Goal: Navigation & Orientation: Find specific page/section

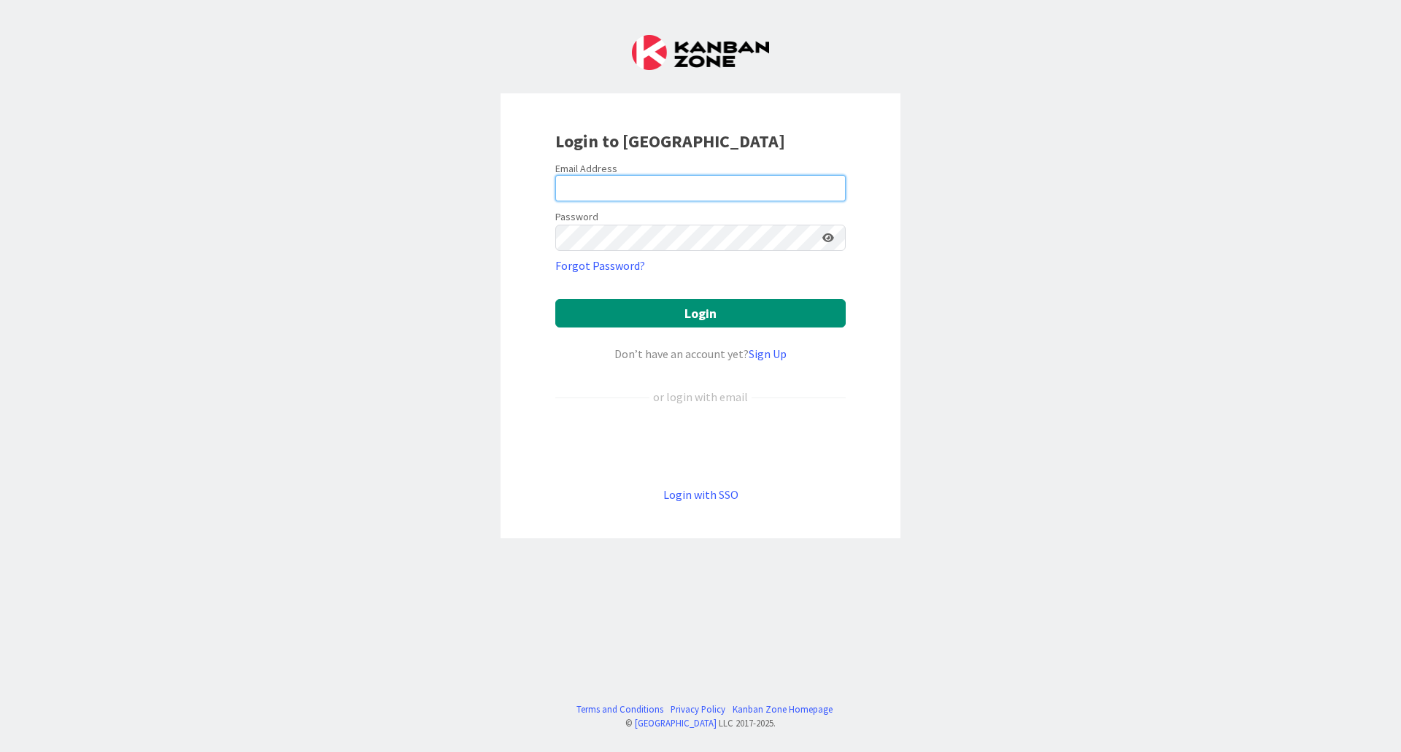
click at [611, 186] on input "email" at bounding box center [700, 188] width 290 height 26
type input "[EMAIL_ADDRESS][DOMAIN_NAME]"
click at [555, 299] on button "Login" at bounding box center [700, 313] width 290 height 28
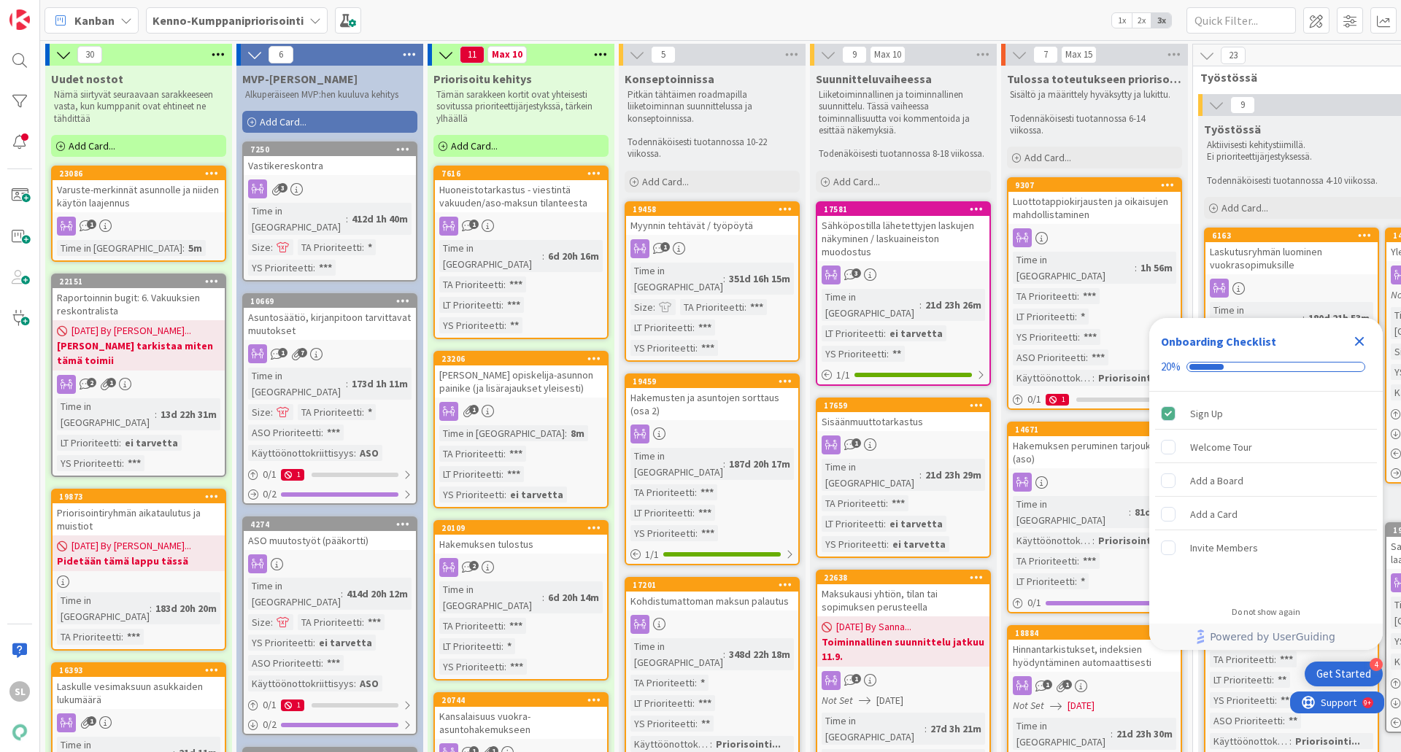
click at [1358, 349] on icon "Close Checklist" at bounding box center [1359, 342] width 18 height 18
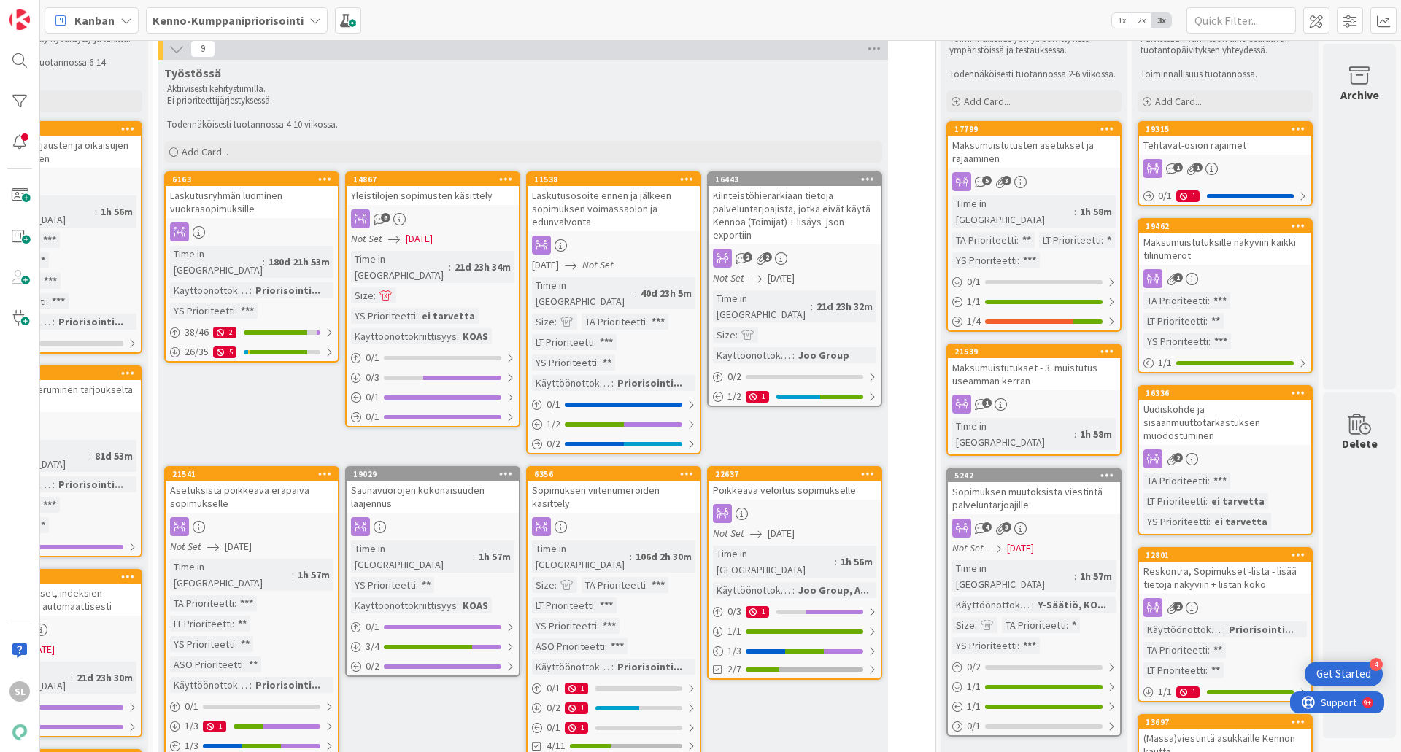
scroll to position [0, 1050]
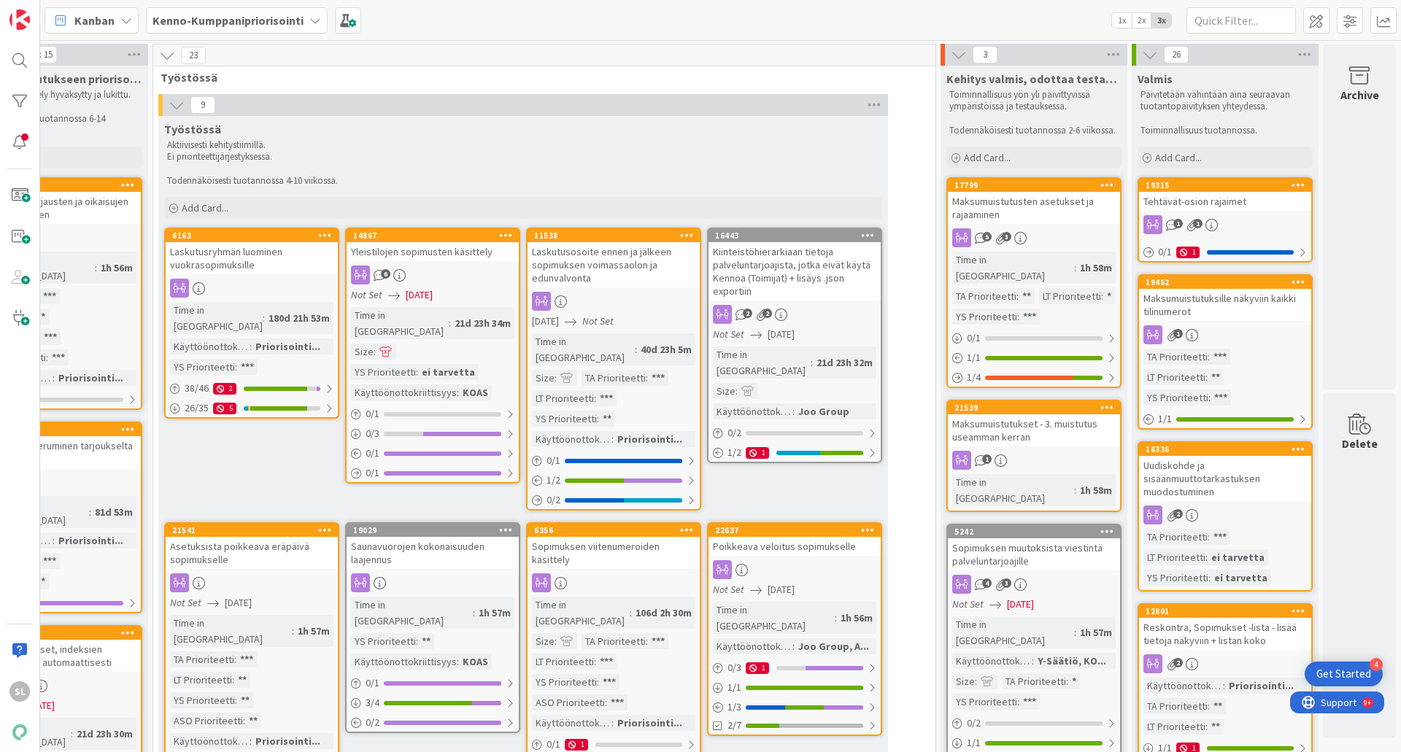
click at [1228, 201] on div "Tehtävät-osion rajaimet" at bounding box center [1225, 201] width 172 height 19
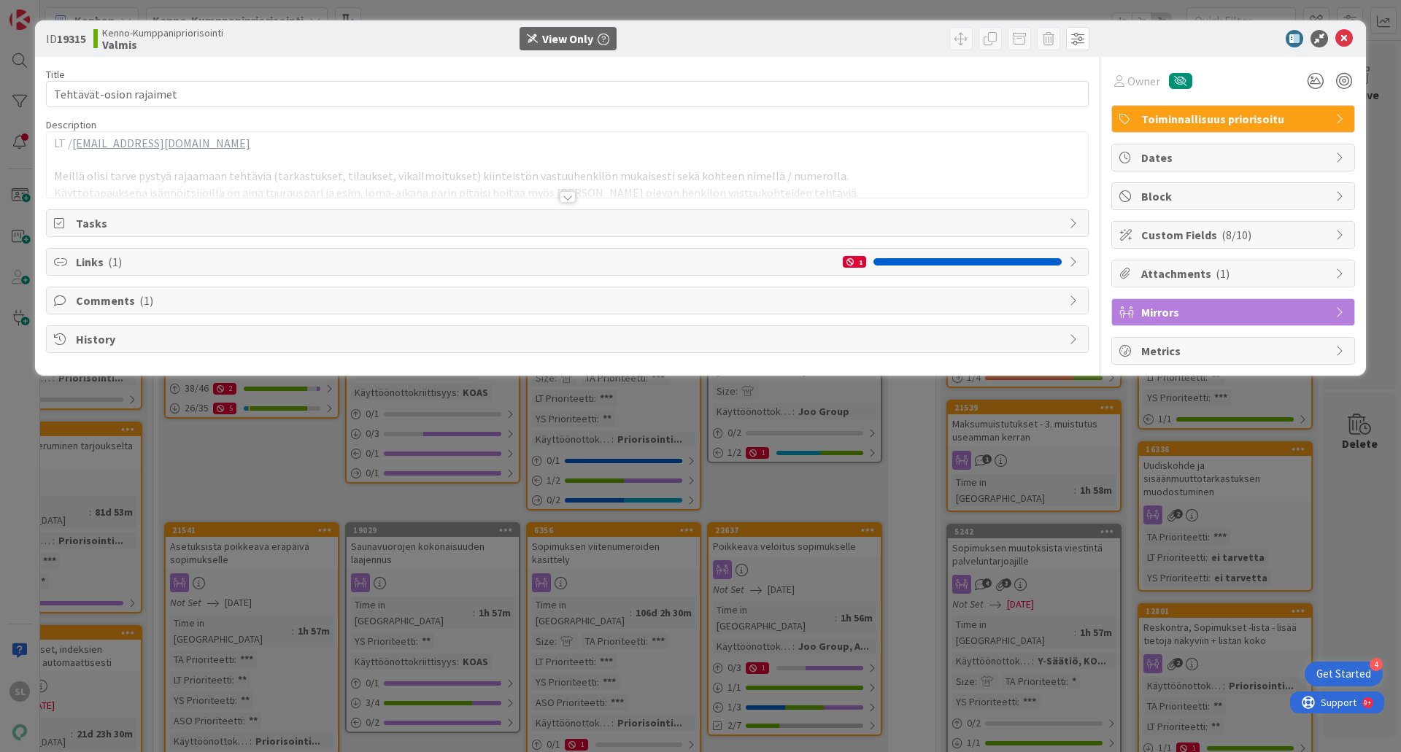
click at [565, 195] on div at bounding box center [568, 197] width 16 height 12
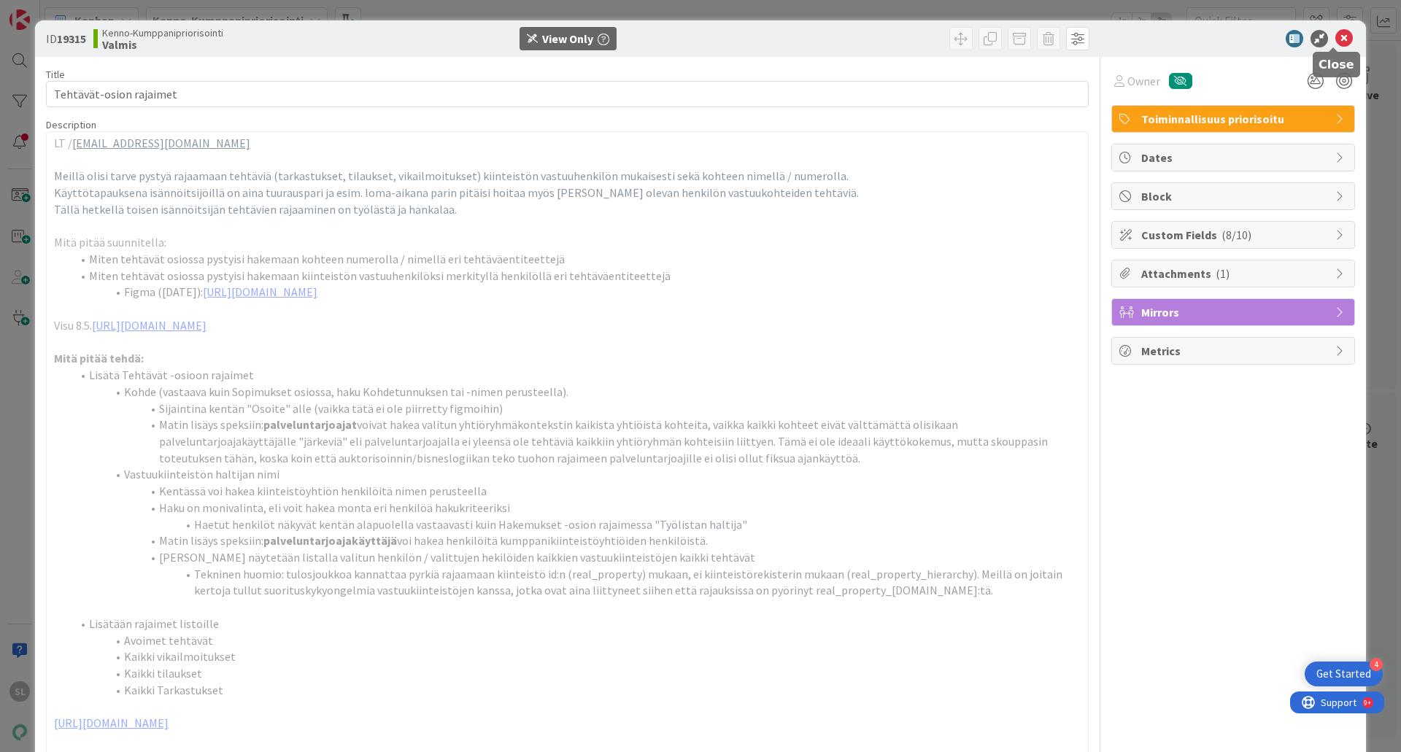
click at [1336, 39] on icon at bounding box center [1344, 39] width 18 height 18
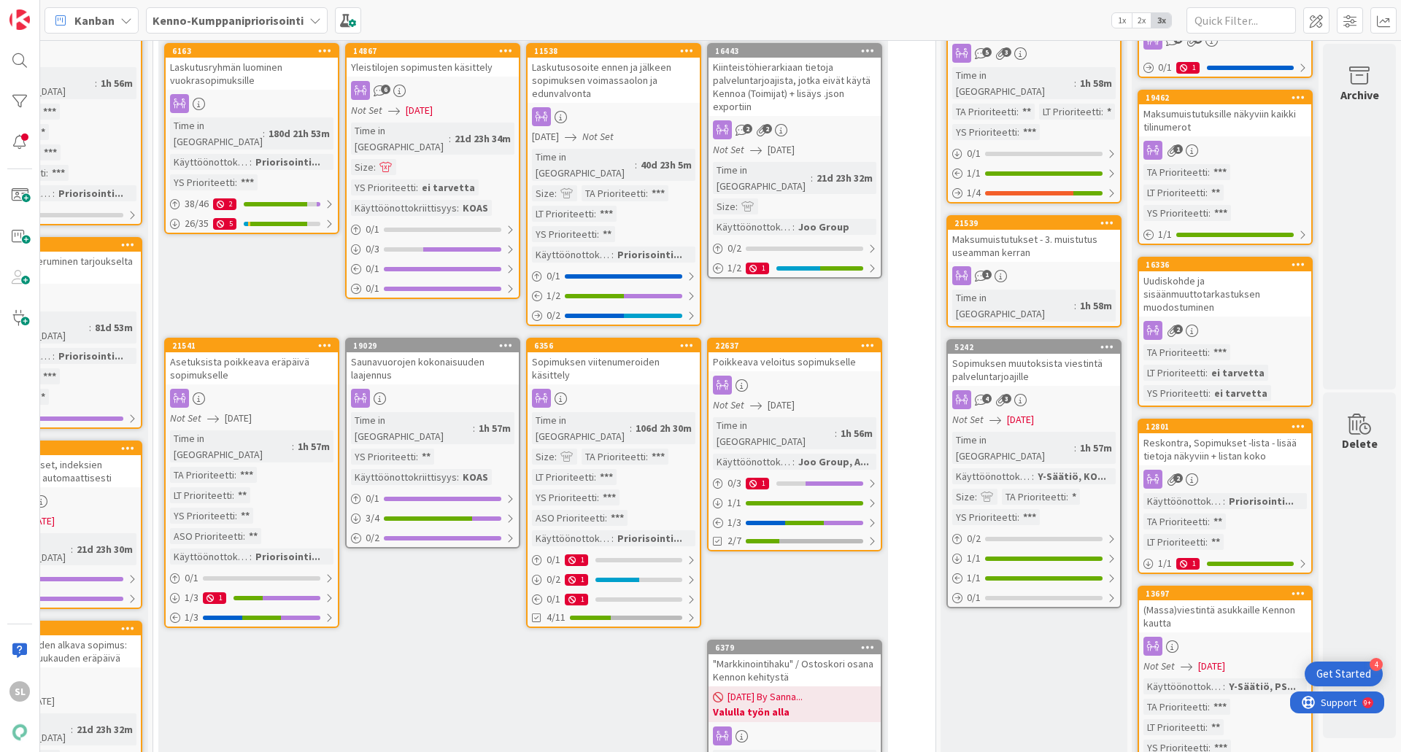
scroll to position [219, 1050]
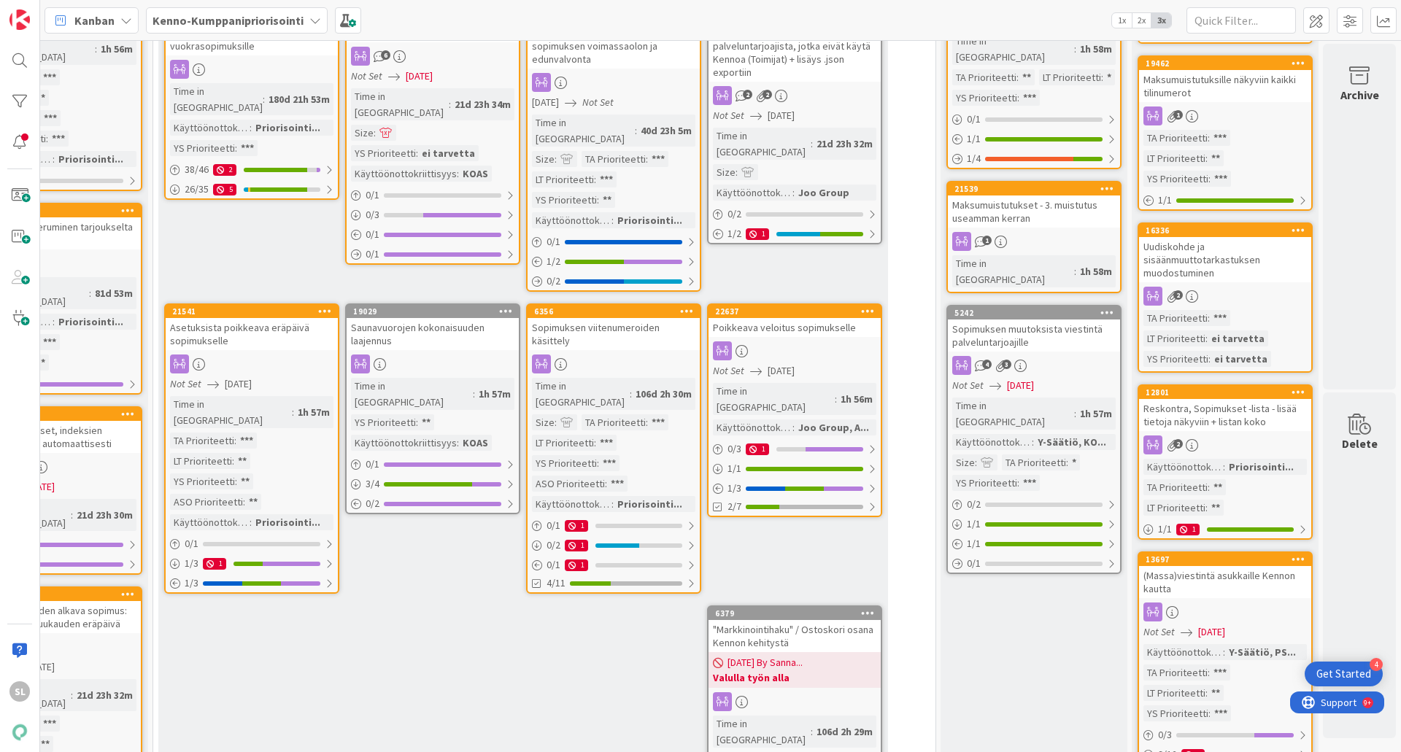
click at [1215, 268] on div "Uudiskohde ja sisäänmuuttotarkastuksen muodostuminen" at bounding box center [1225, 259] width 172 height 45
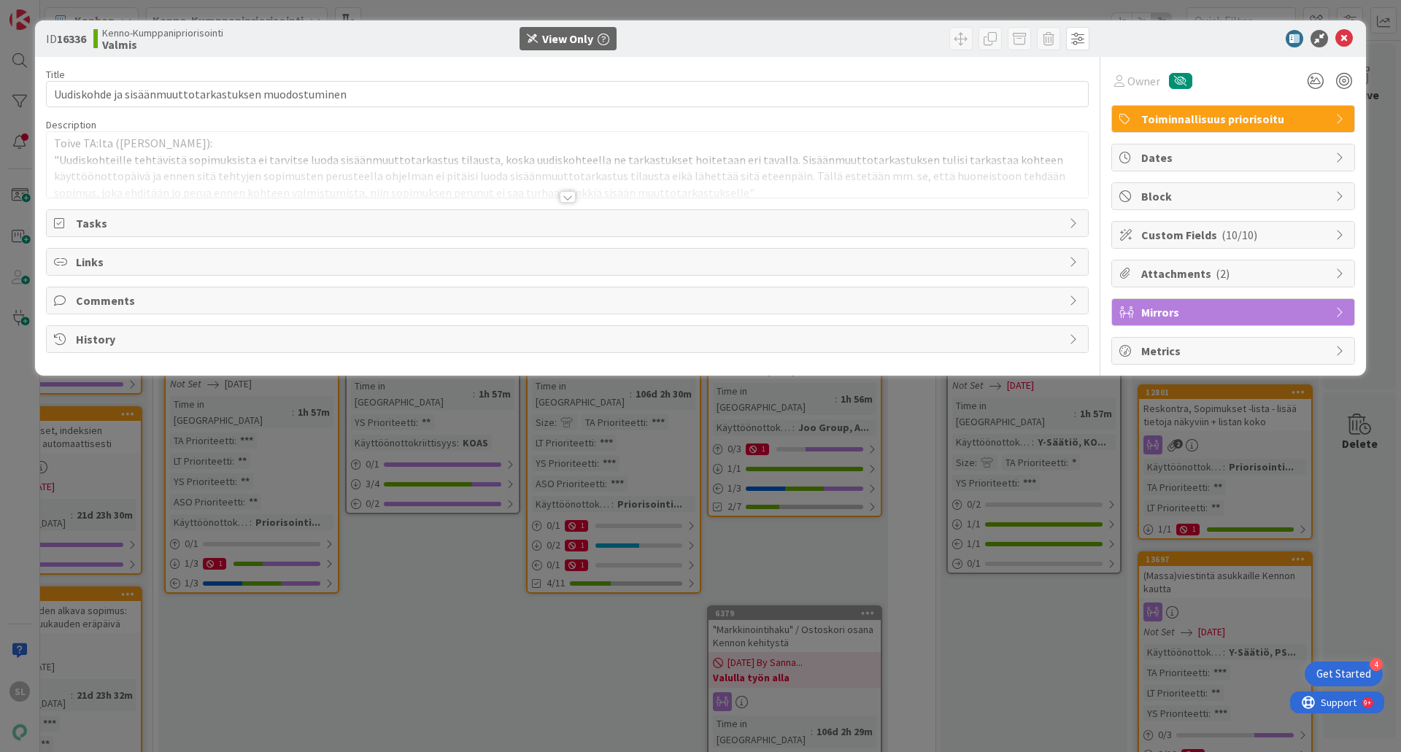
click at [561, 193] on div at bounding box center [568, 197] width 16 height 12
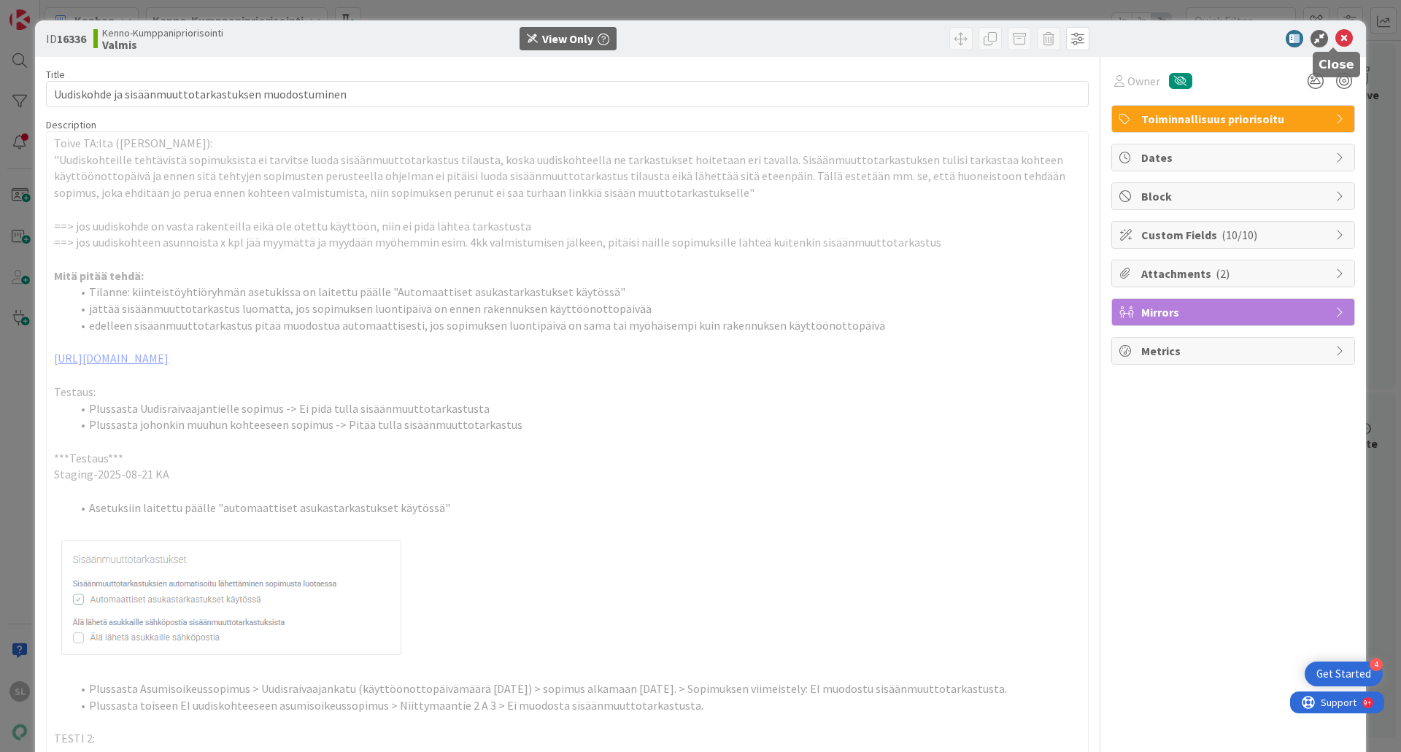
click at [1335, 40] on icon at bounding box center [1344, 39] width 18 height 18
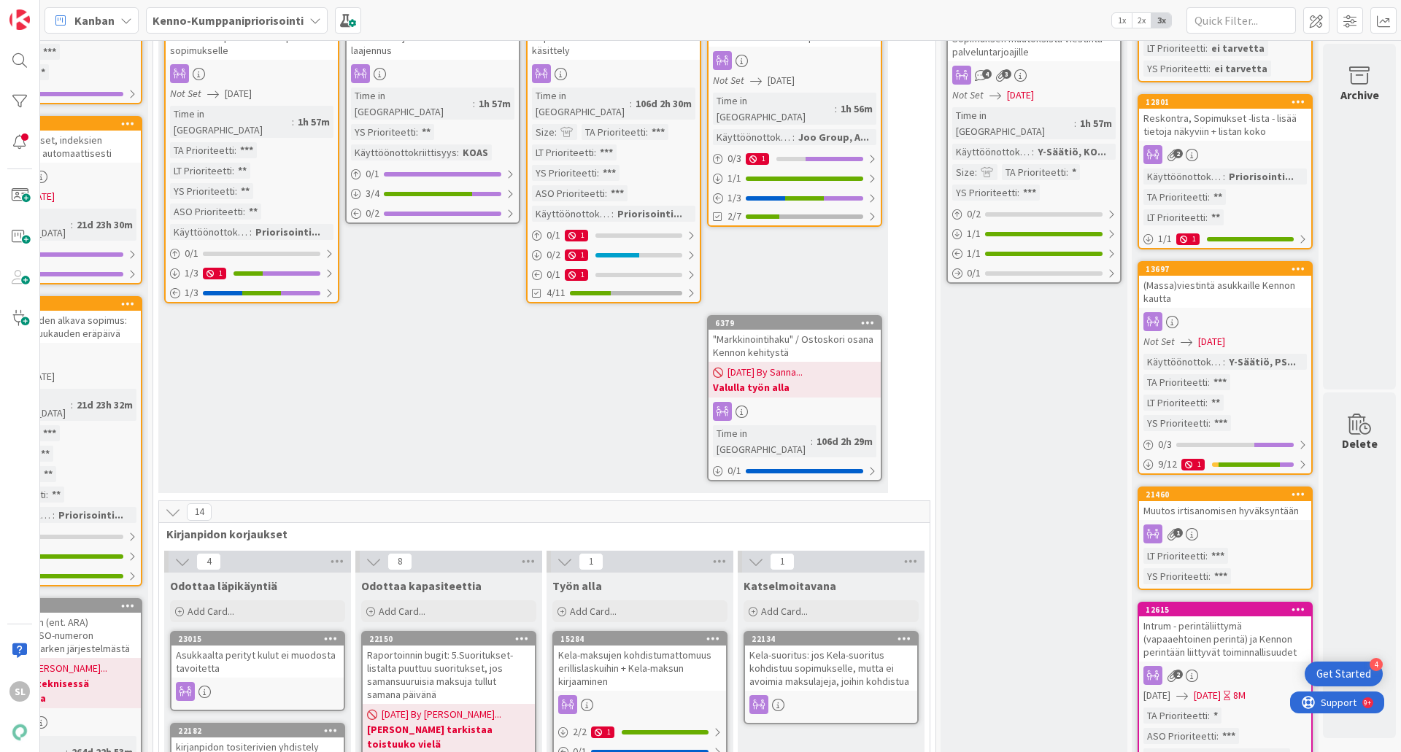
scroll to position [511, 1050]
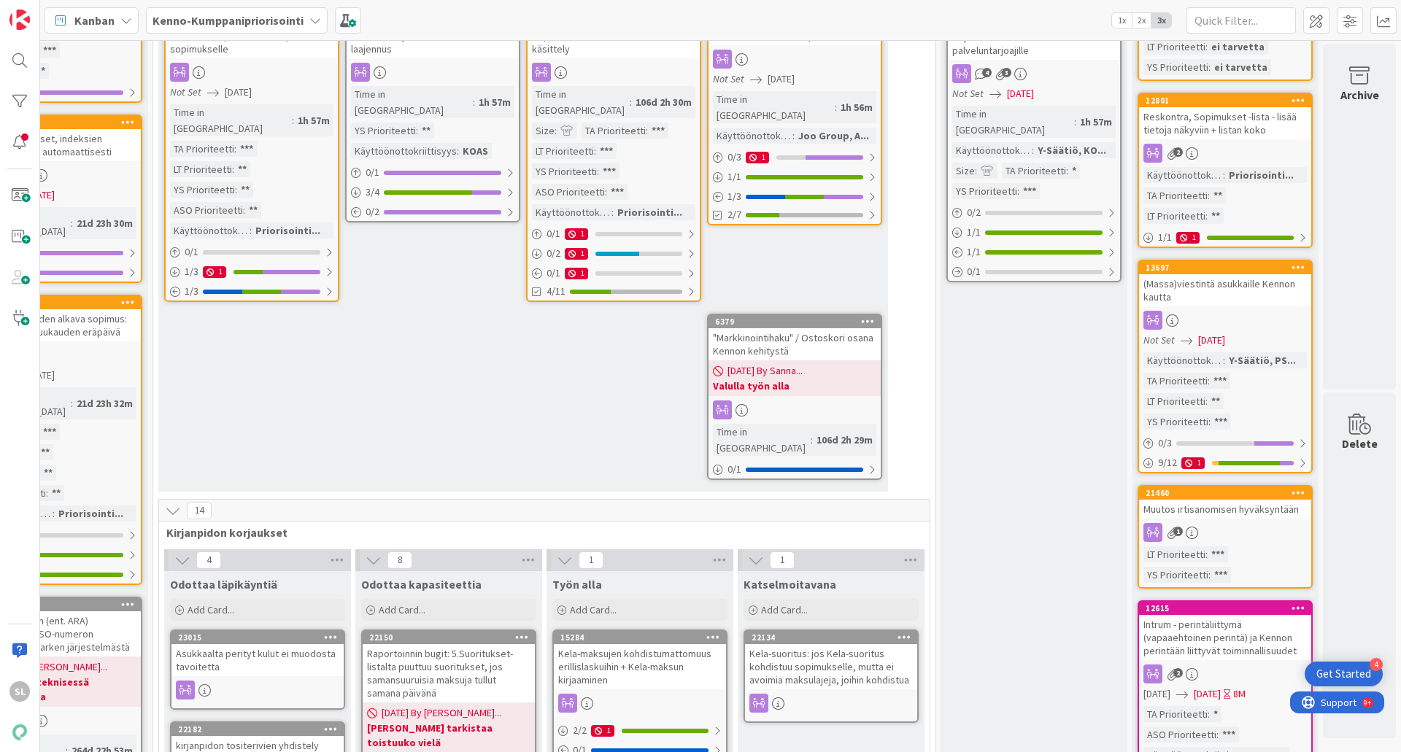
click at [1234, 295] on div "(Massa)viestintä asukkaille Kennon kautta" at bounding box center [1225, 290] width 172 height 32
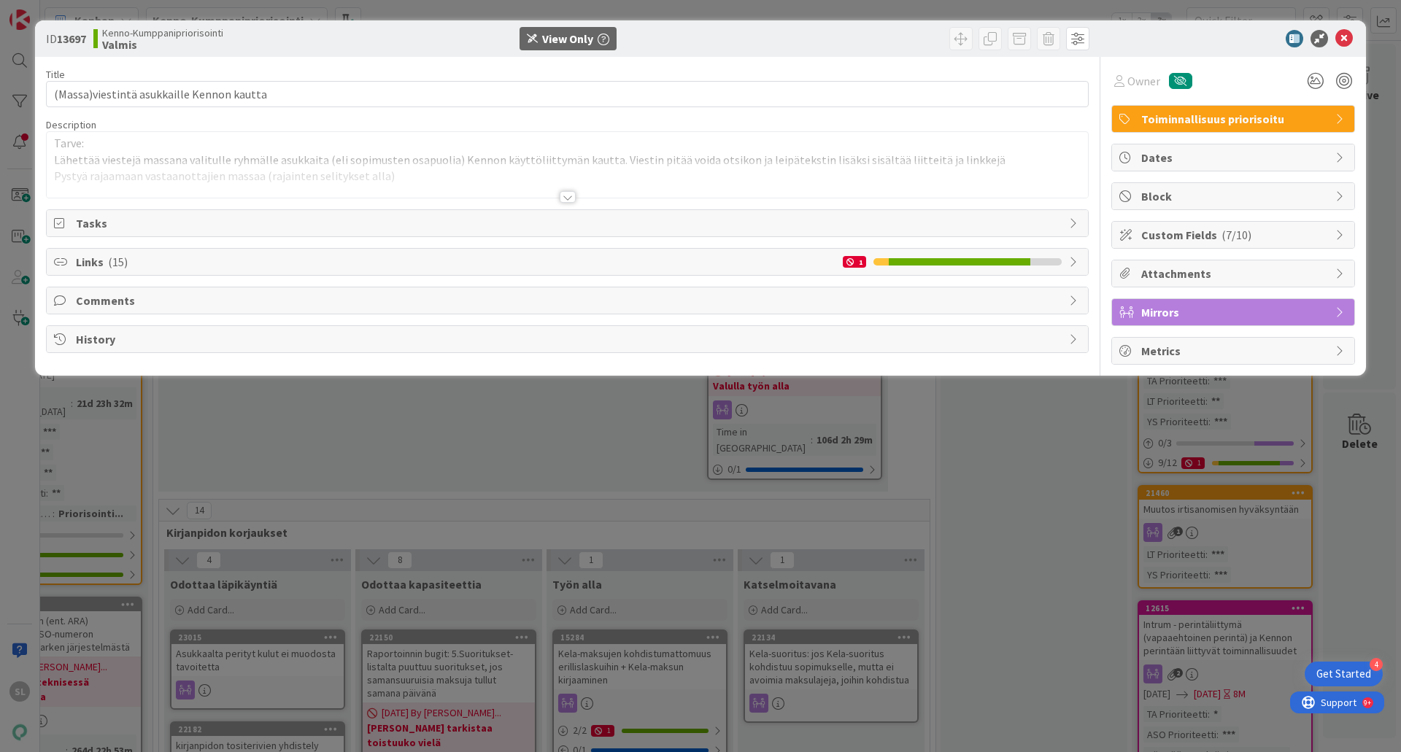
click at [565, 195] on div at bounding box center [568, 197] width 16 height 12
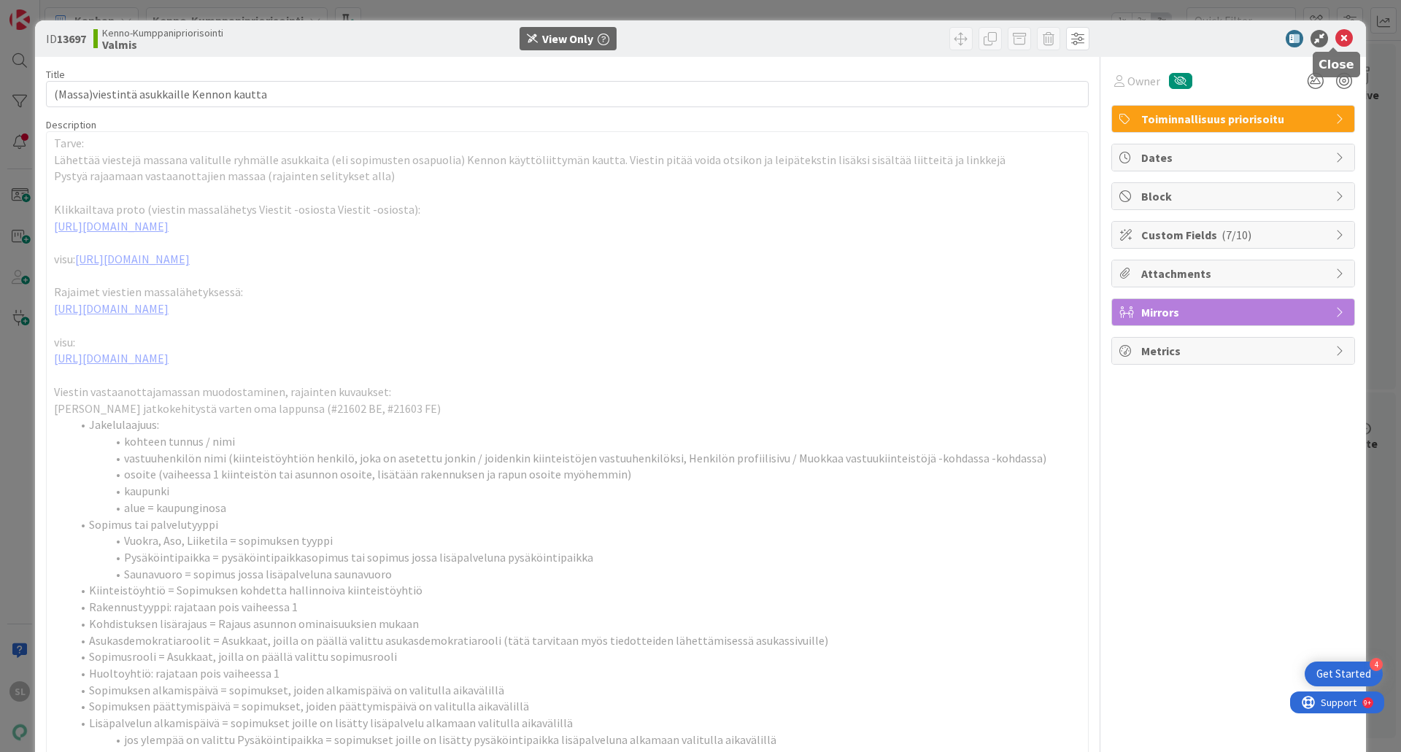
click at [1336, 39] on icon at bounding box center [1344, 39] width 18 height 18
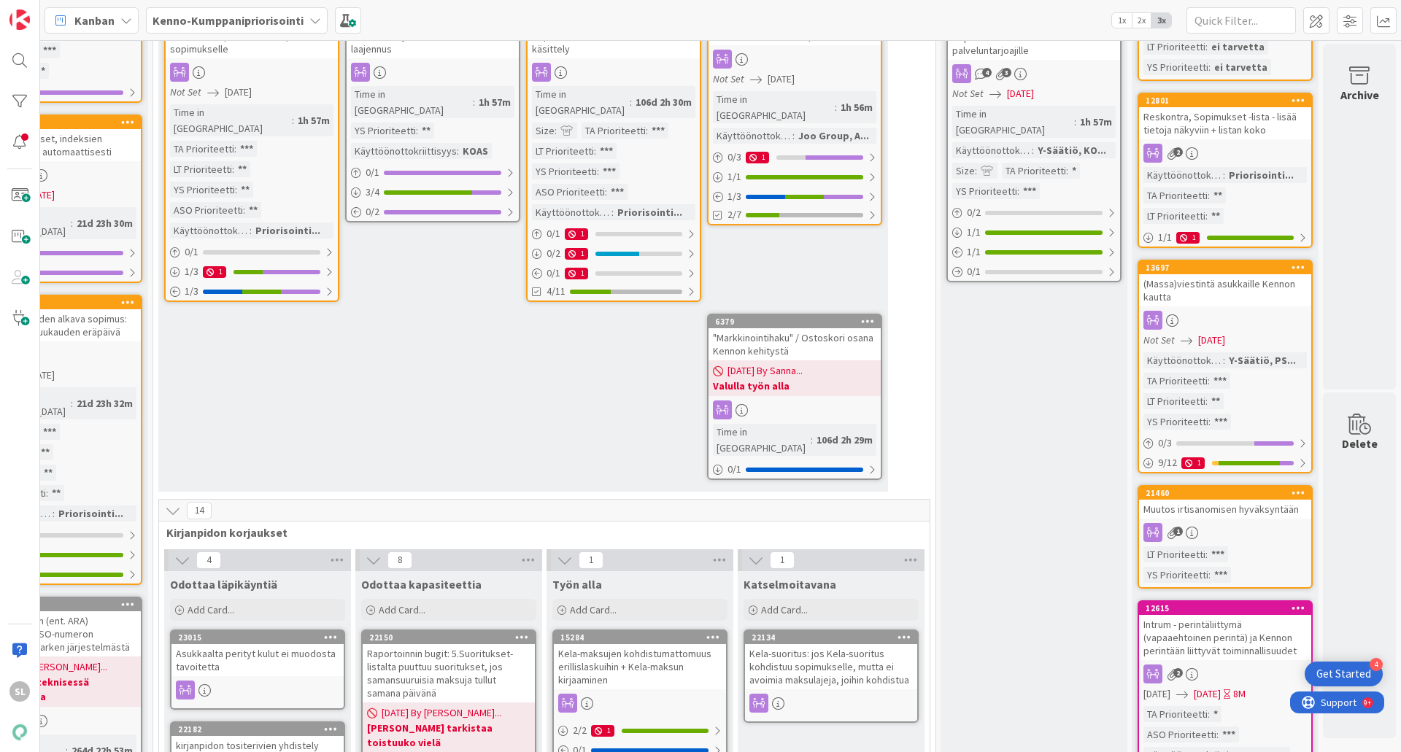
click at [1201, 513] on div "Muutos irtisanomisen hyväksyntään" at bounding box center [1225, 509] width 172 height 19
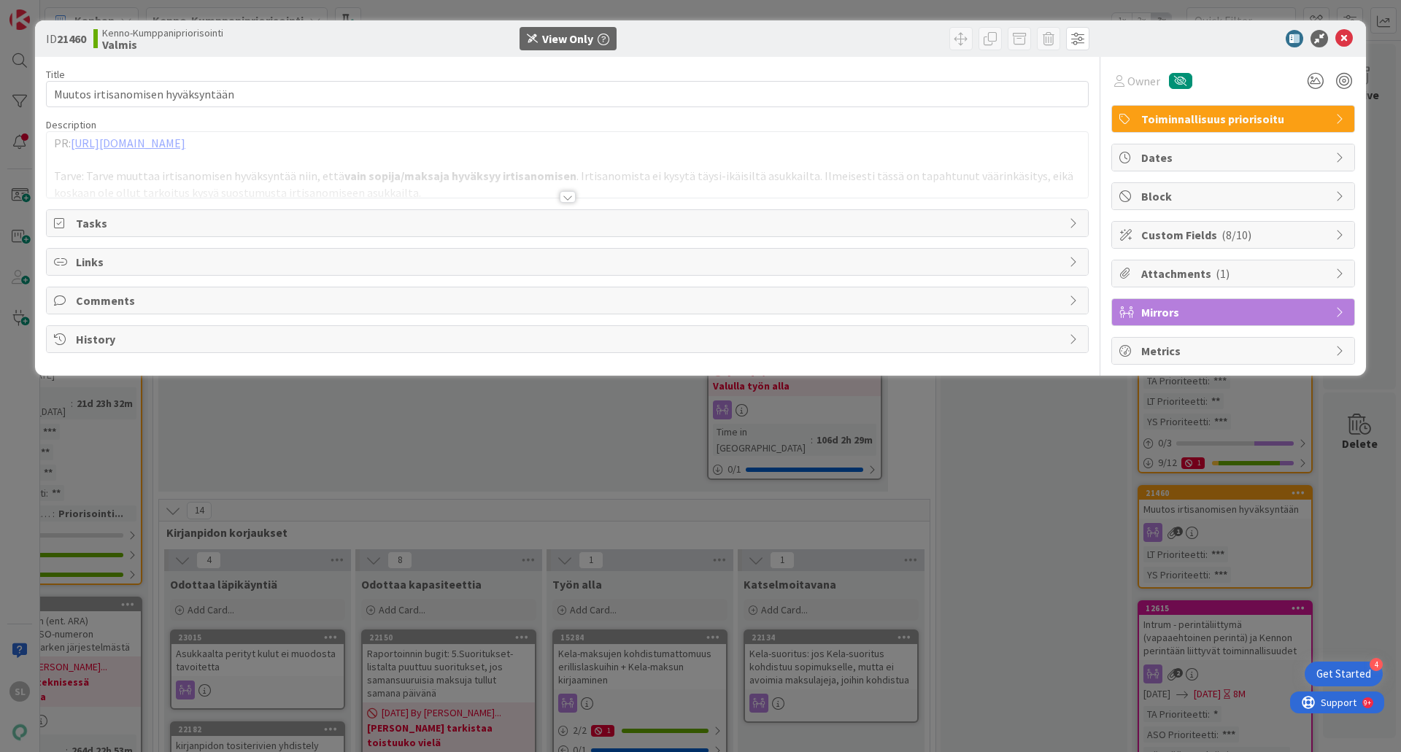
click at [560, 198] on div at bounding box center [568, 197] width 16 height 12
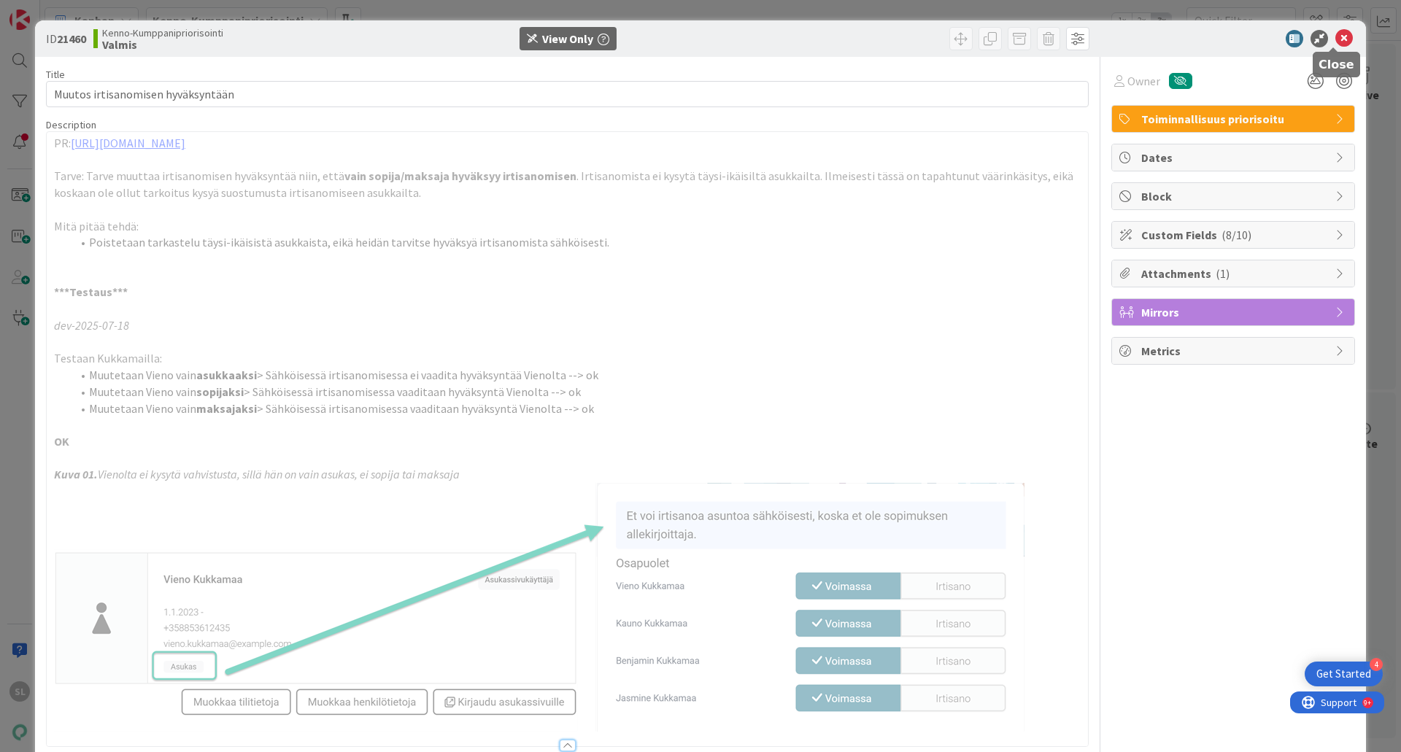
click at [1335, 35] on icon at bounding box center [1344, 39] width 18 height 18
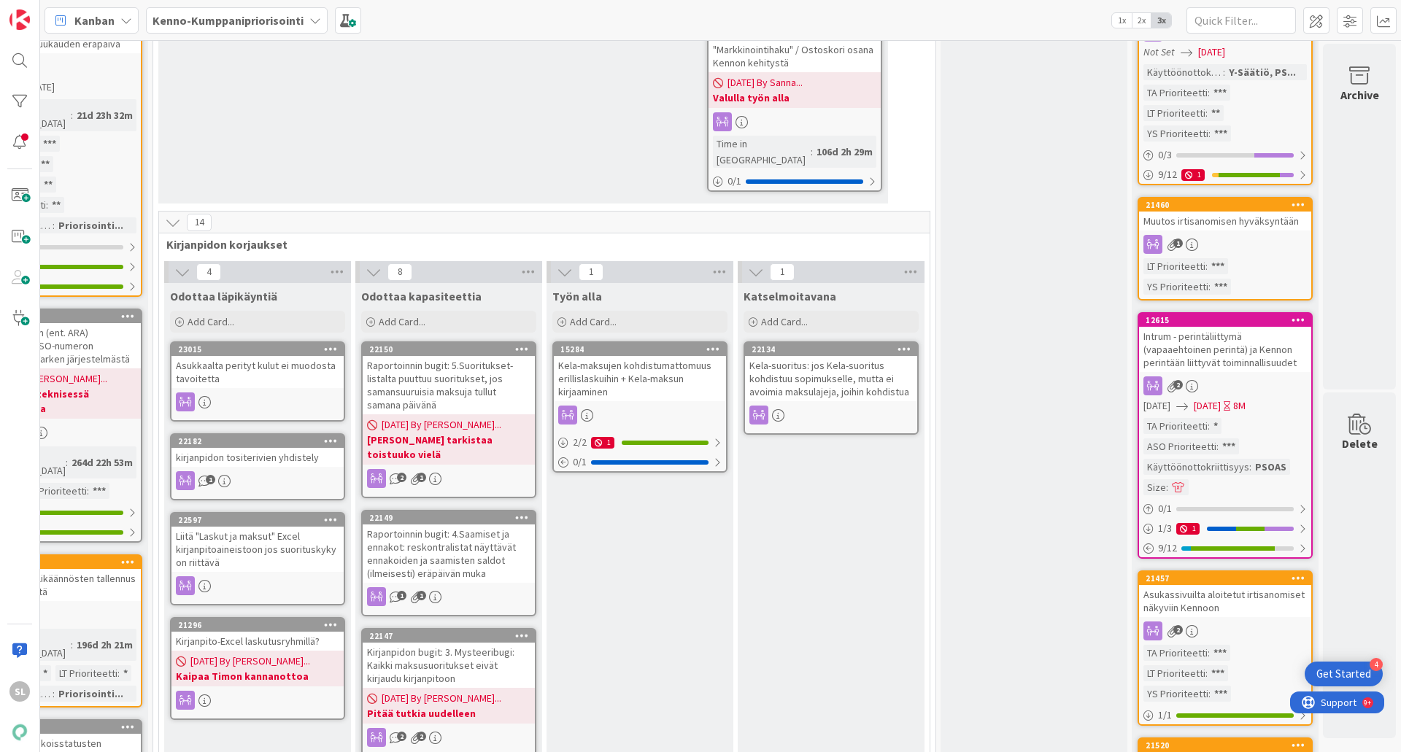
scroll to position [802, 1050]
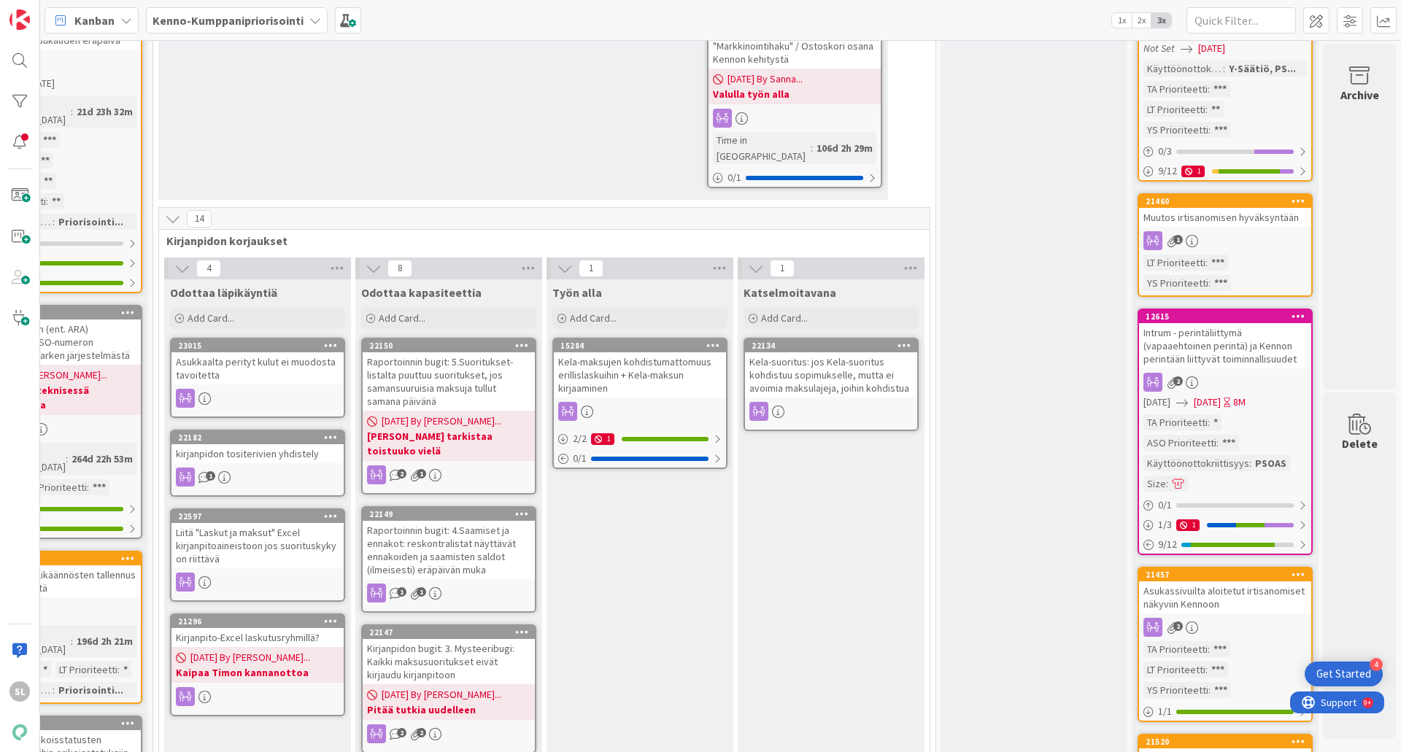
click at [1197, 597] on div "Asukassivuilta aloitetut irtisanomiset näkyviin Kennoon" at bounding box center [1225, 597] width 172 height 32
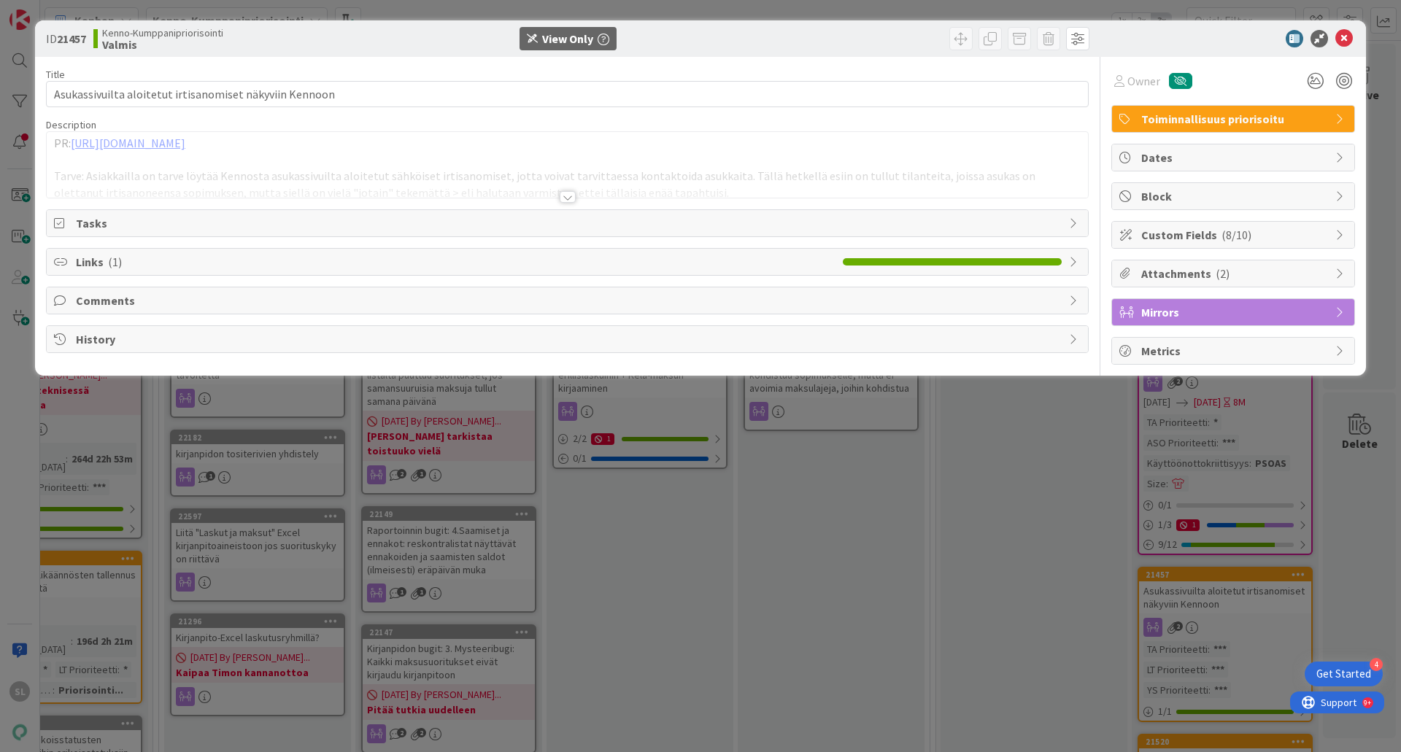
click at [587, 198] on div "Title 55 / 128 Asukassivuilta aloitetut irtisanomiset näkyviin Kennoon Descript…" at bounding box center [567, 211] width 1042 height 308
click at [573, 202] on div at bounding box center [568, 197] width 16 height 12
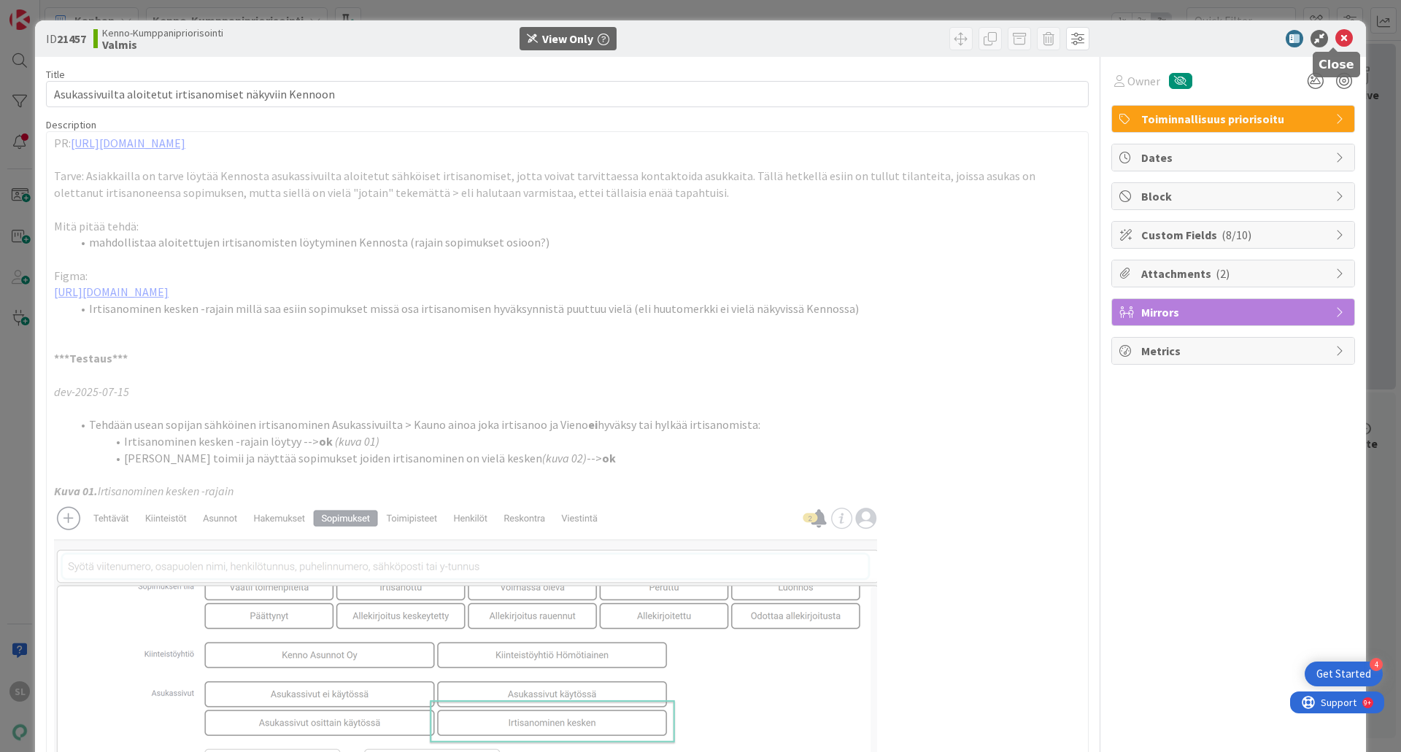
drag, startPoint x: 1327, startPoint y: 40, endPoint x: 1325, endPoint y: 58, distance: 18.4
click at [1335, 40] on icon at bounding box center [1344, 39] width 18 height 18
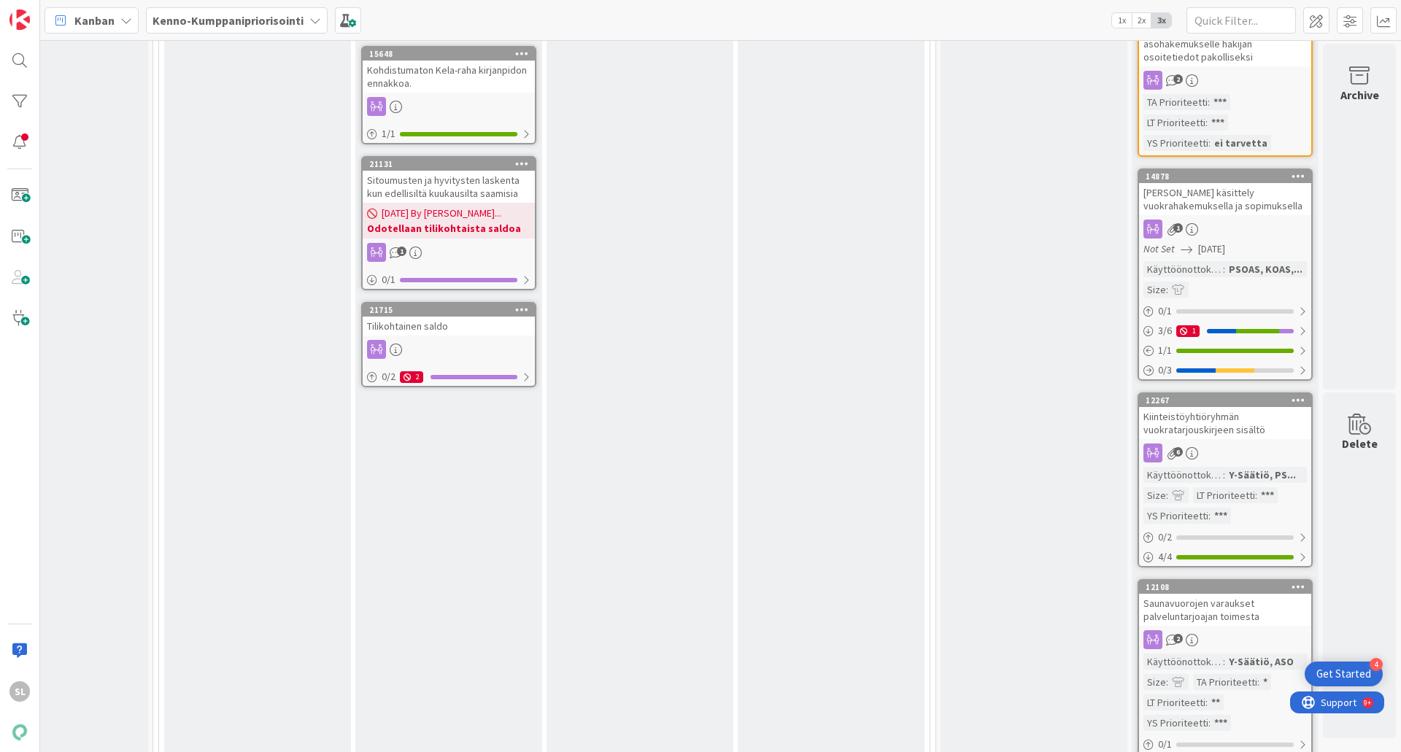
scroll to position [1824, 1050]
drag, startPoint x: 1033, startPoint y: 409, endPoint x: 919, endPoint y: 404, distance: 113.9
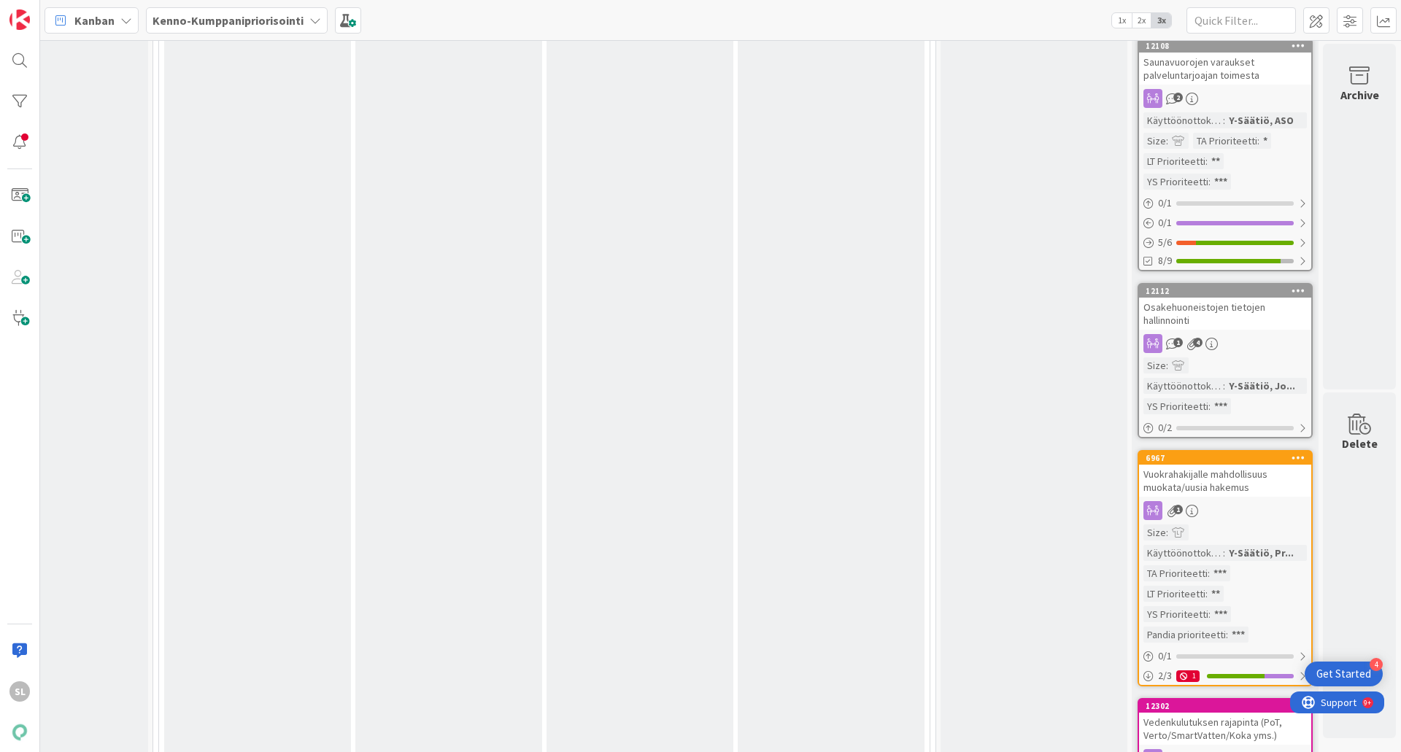
scroll to position [2626, 1050]
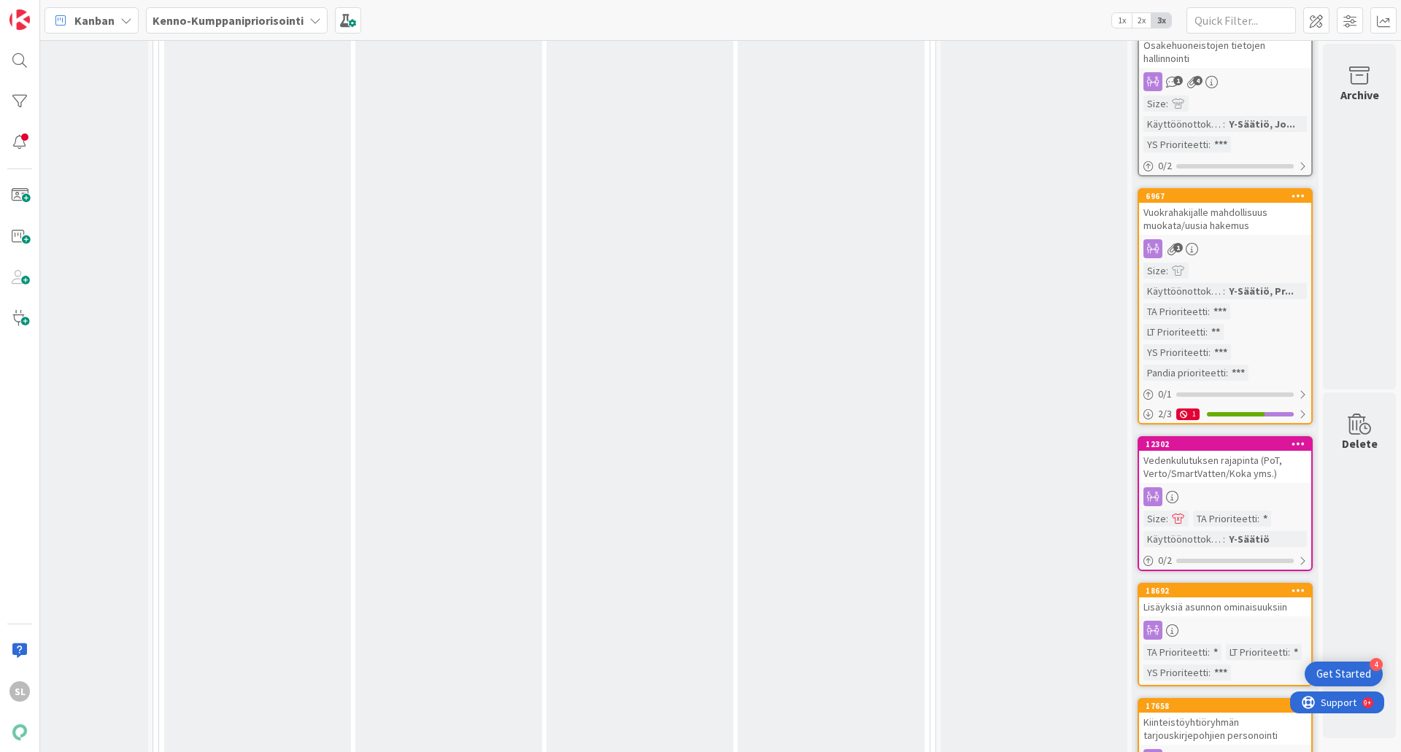
click at [1196, 216] on div "Vuokrahakijalle mahdollisuus muokata/uusia hakemus" at bounding box center [1225, 219] width 172 height 32
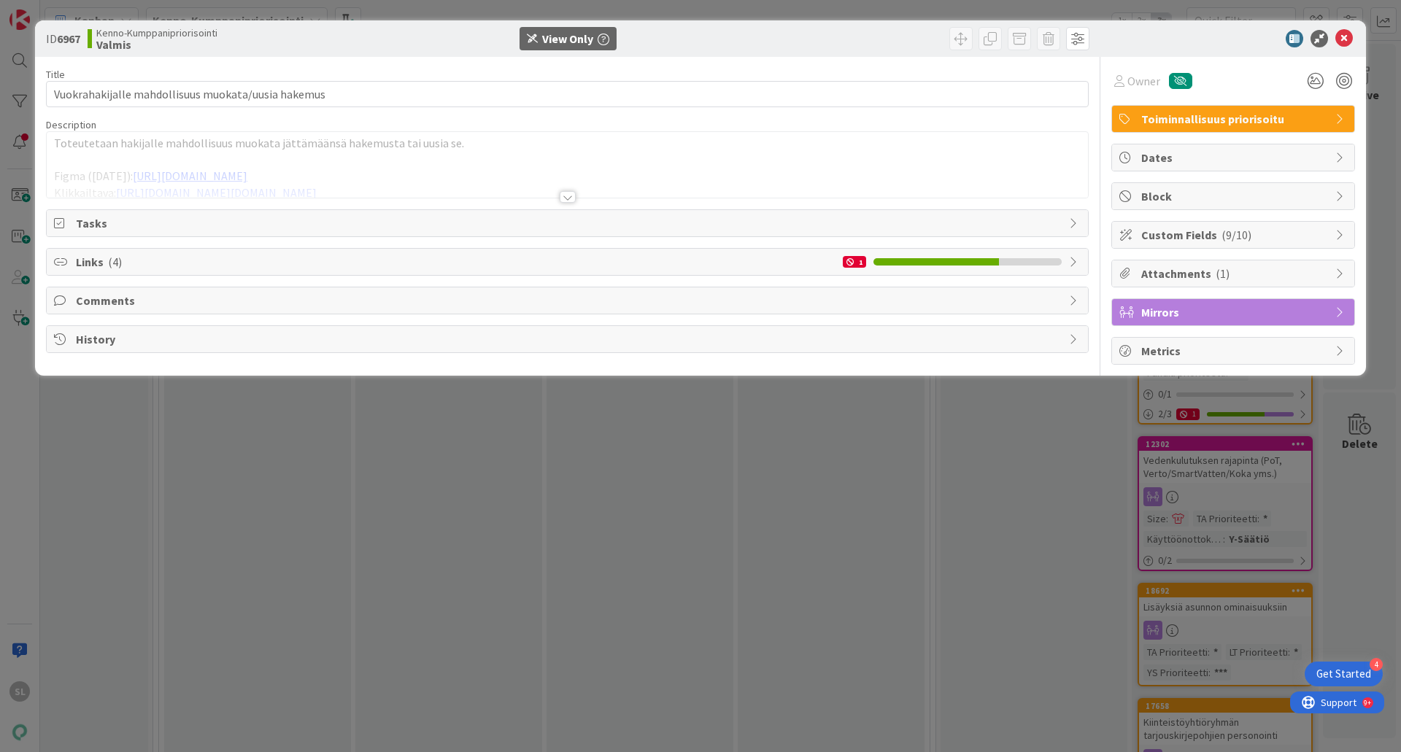
click at [565, 198] on div at bounding box center [568, 197] width 16 height 12
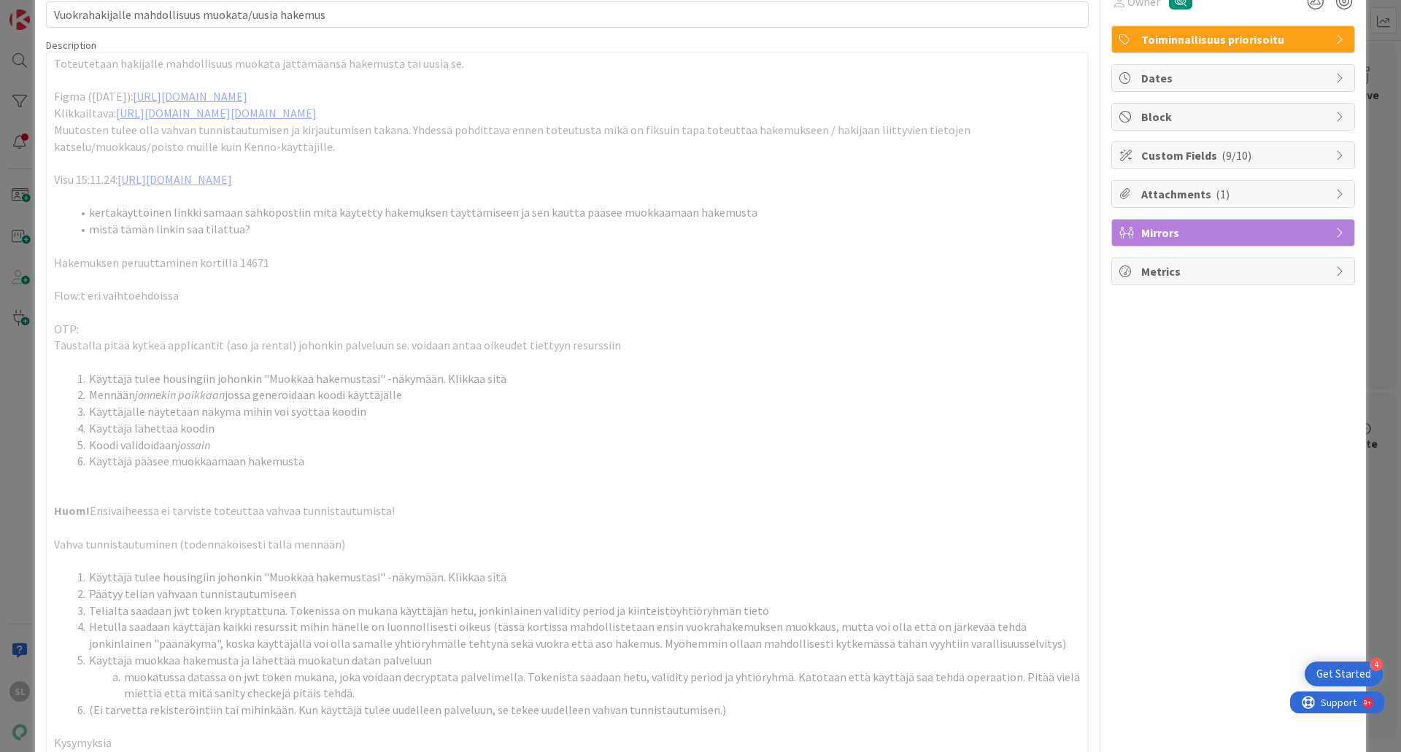
scroll to position [292, 0]
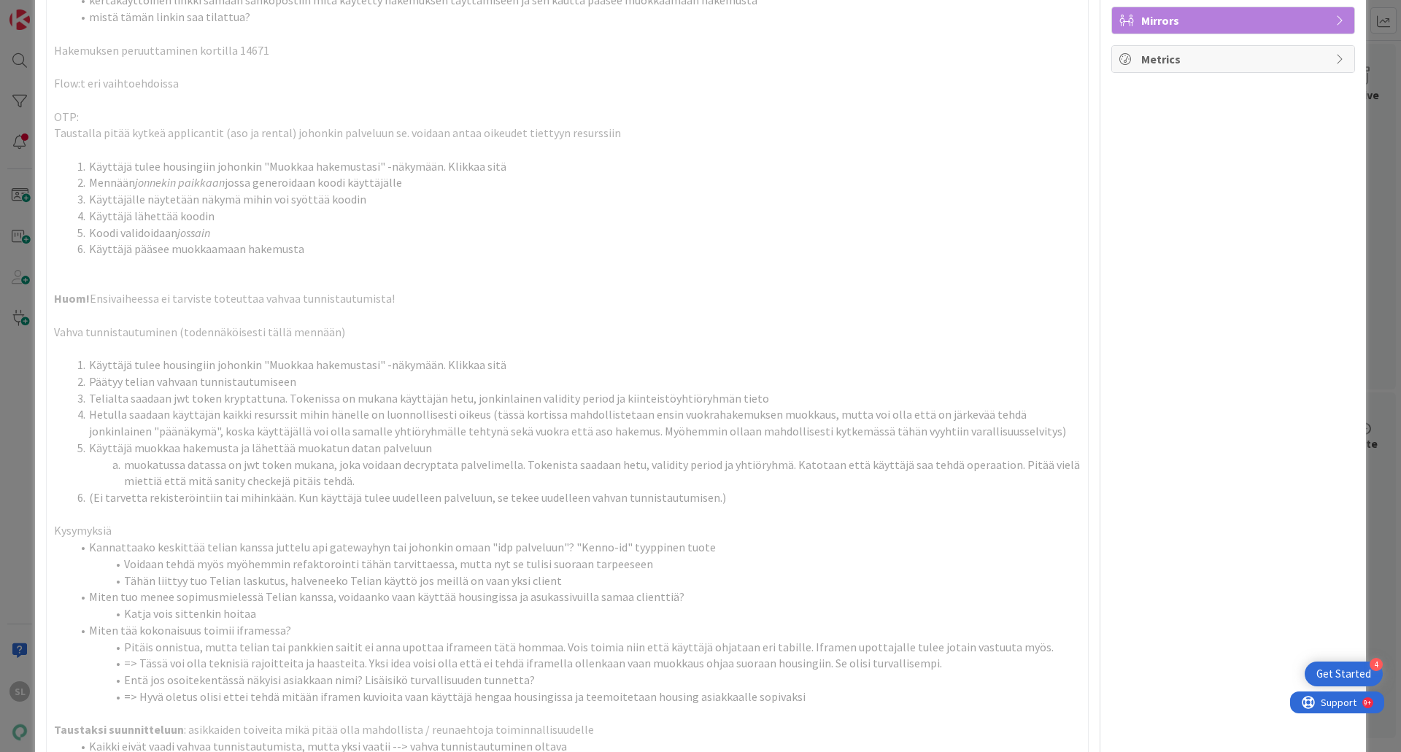
click at [322, 291] on p at bounding box center [567, 282] width 1026 height 17
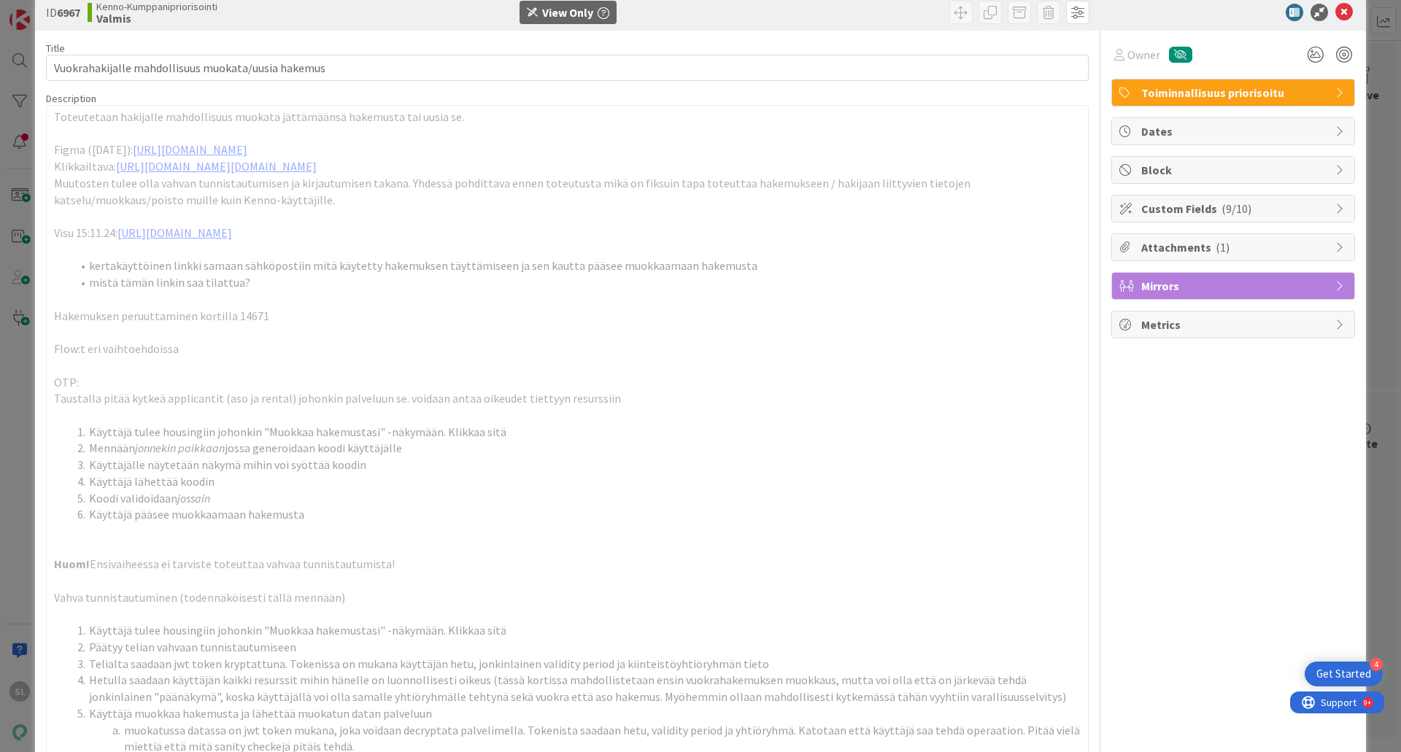
scroll to position [0, 0]
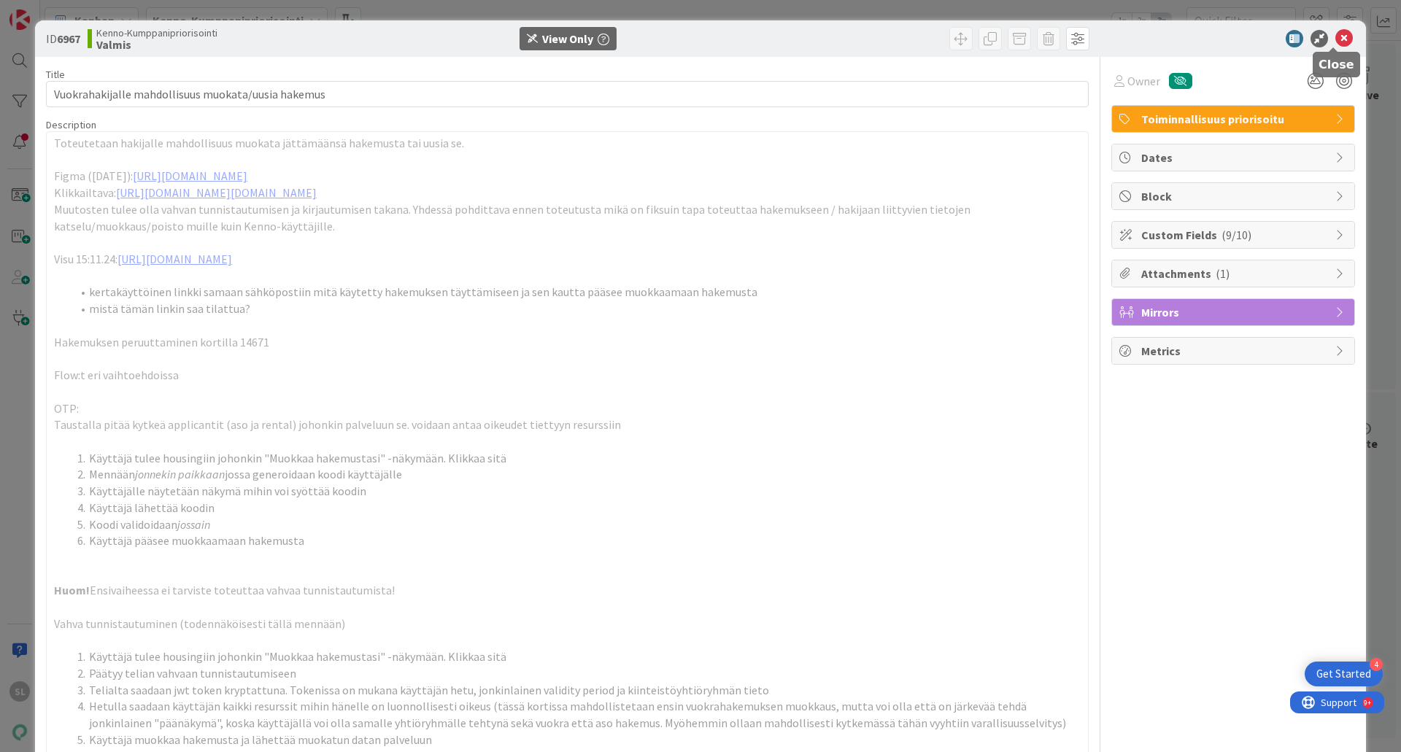
click at [1340, 33] on icon at bounding box center [1344, 39] width 18 height 18
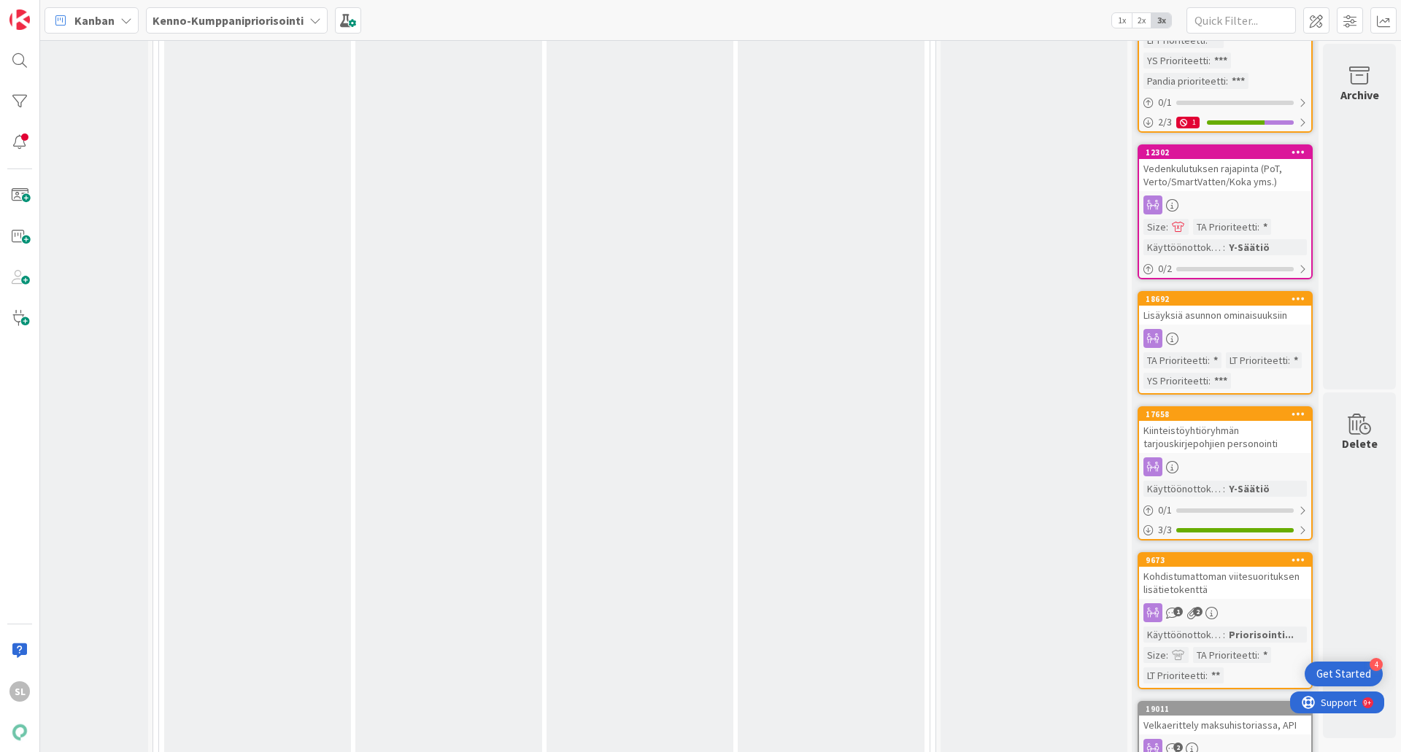
click at [1192, 435] on div "Kiinteistöyhtiöryhmän tarjouskirjepohjien personointi" at bounding box center [1225, 437] width 172 height 32
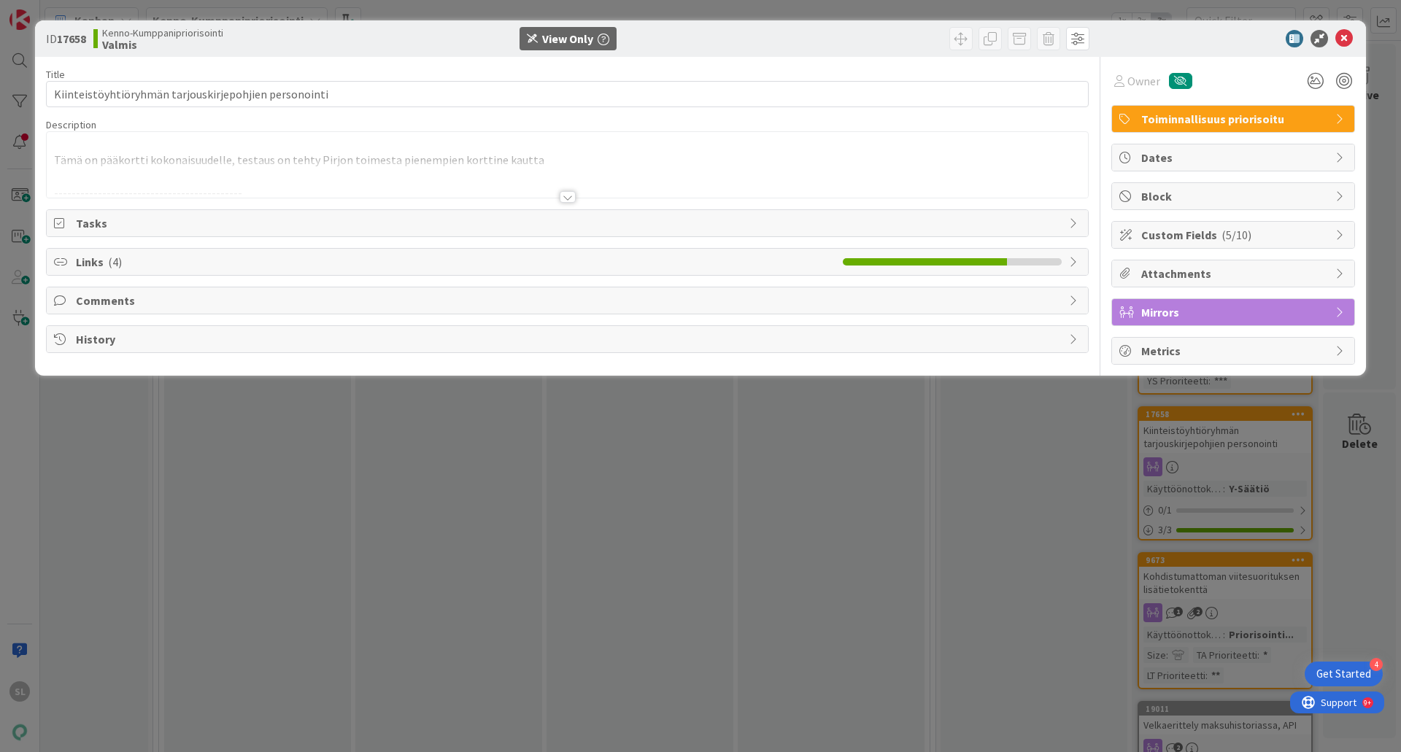
click at [562, 182] on div at bounding box center [567, 178] width 1041 height 37
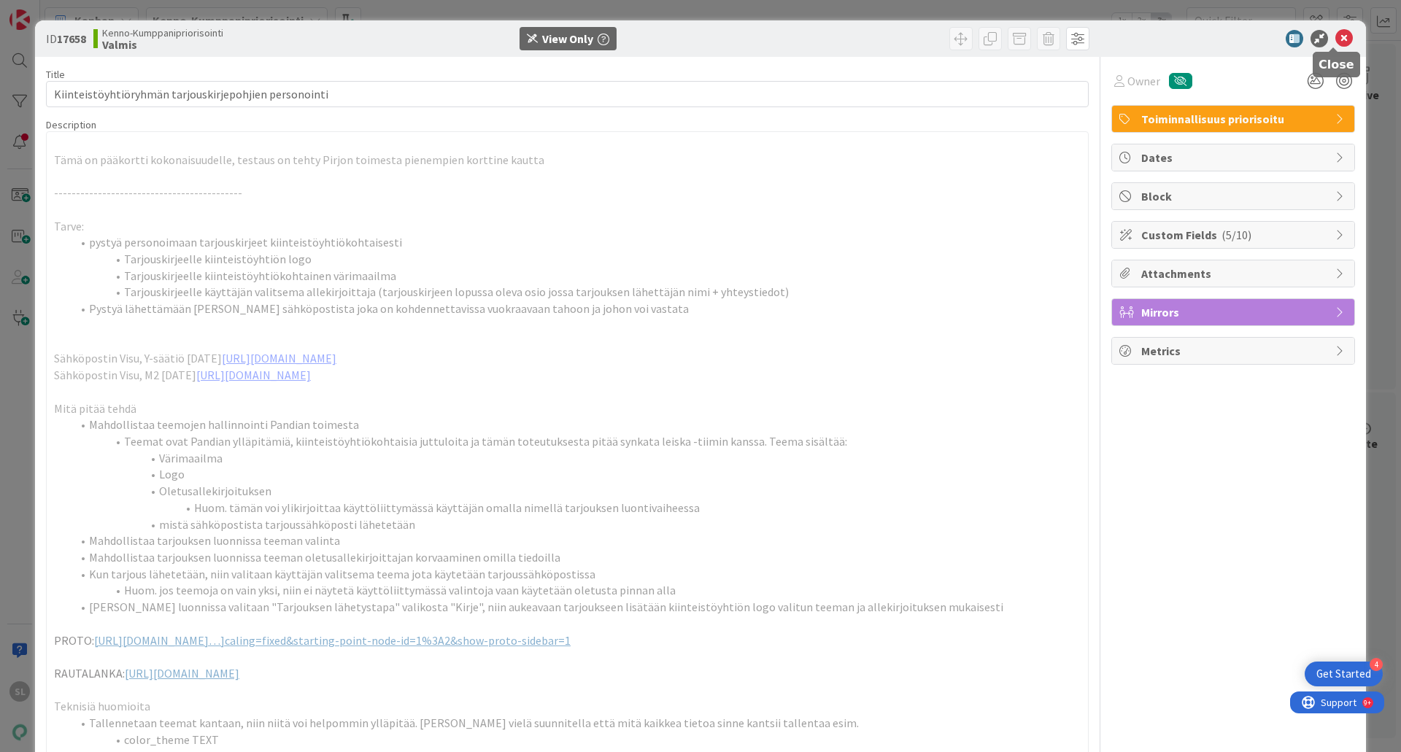
click at [1335, 36] on icon at bounding box center [1344, 39] width 18 height 18
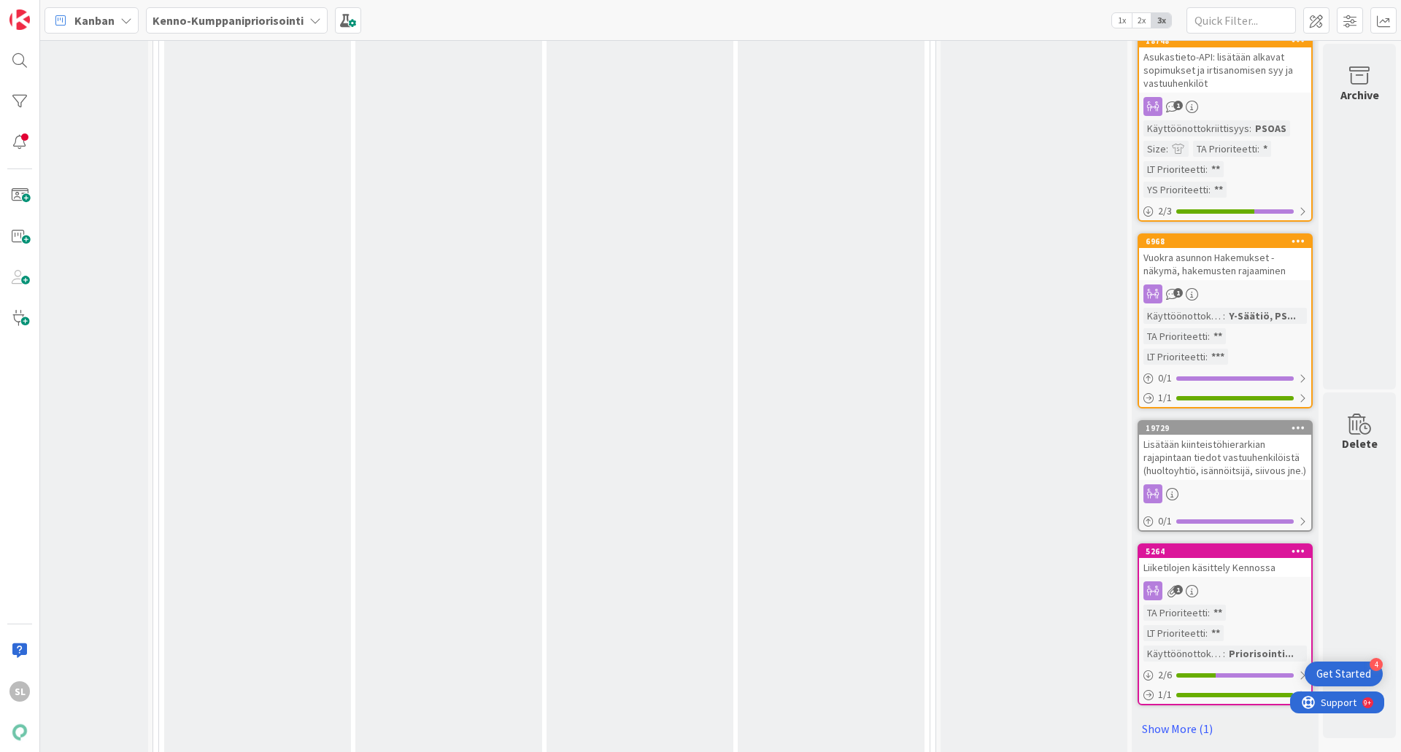
scroll to position [3720, 1050]
drag, startPoint x: 1017, startPoint y: 370, endPoint x: 926, endPoint y: 342, distance: 94.6
